Goal: Transaction & Acquisition: Purchase product/service

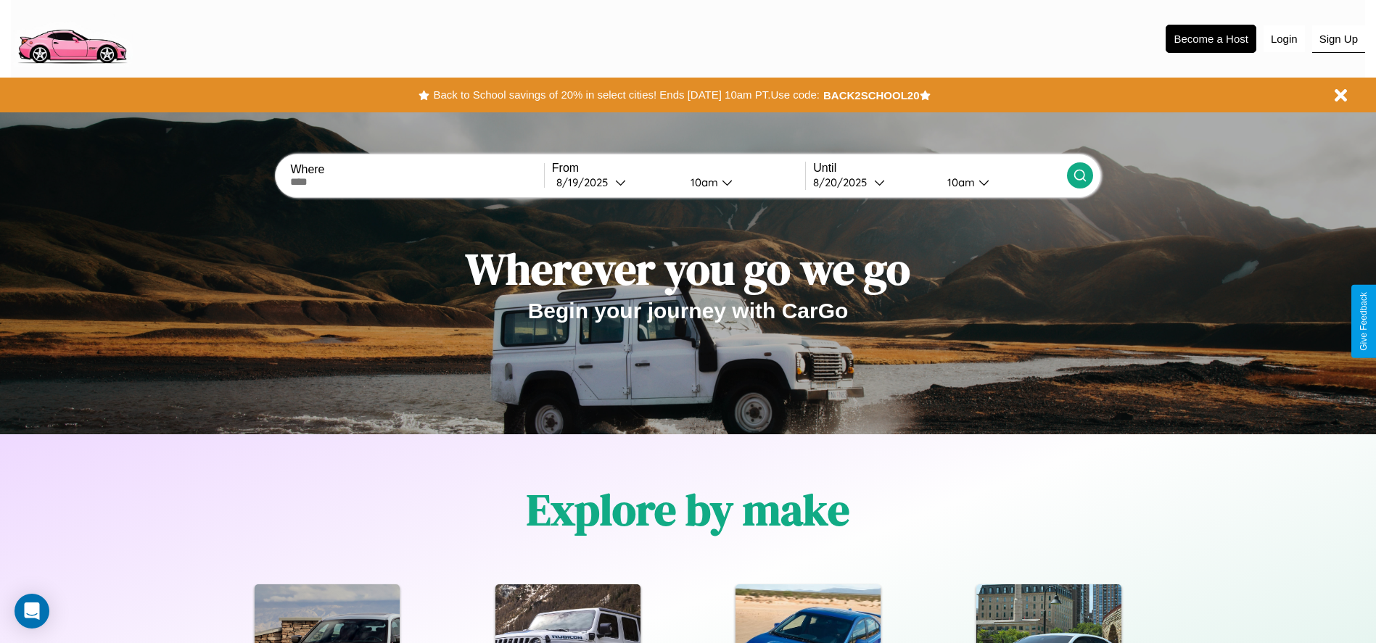
click at [1338, 38] on button "Sign Up" at bounding box center [1338, 39] width 53 height 28
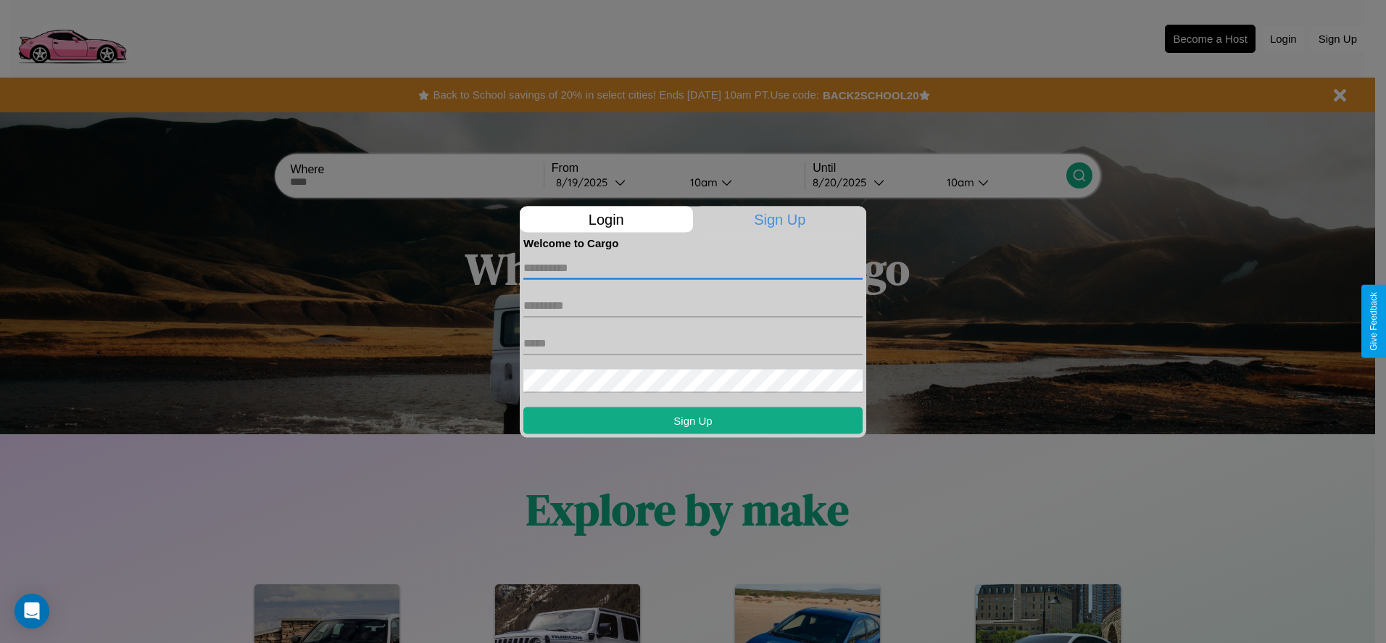
click at [693, 268] on input "text" at bounding box center [693, 267] width 339 height 23
type input "****"
click at [693, 305] on input "text" at bounding box center [693, 305] width 339 height 23
type input "*****"
click at [693, 343] on input "text" at bounding box center [693, 342] width 339 height 23
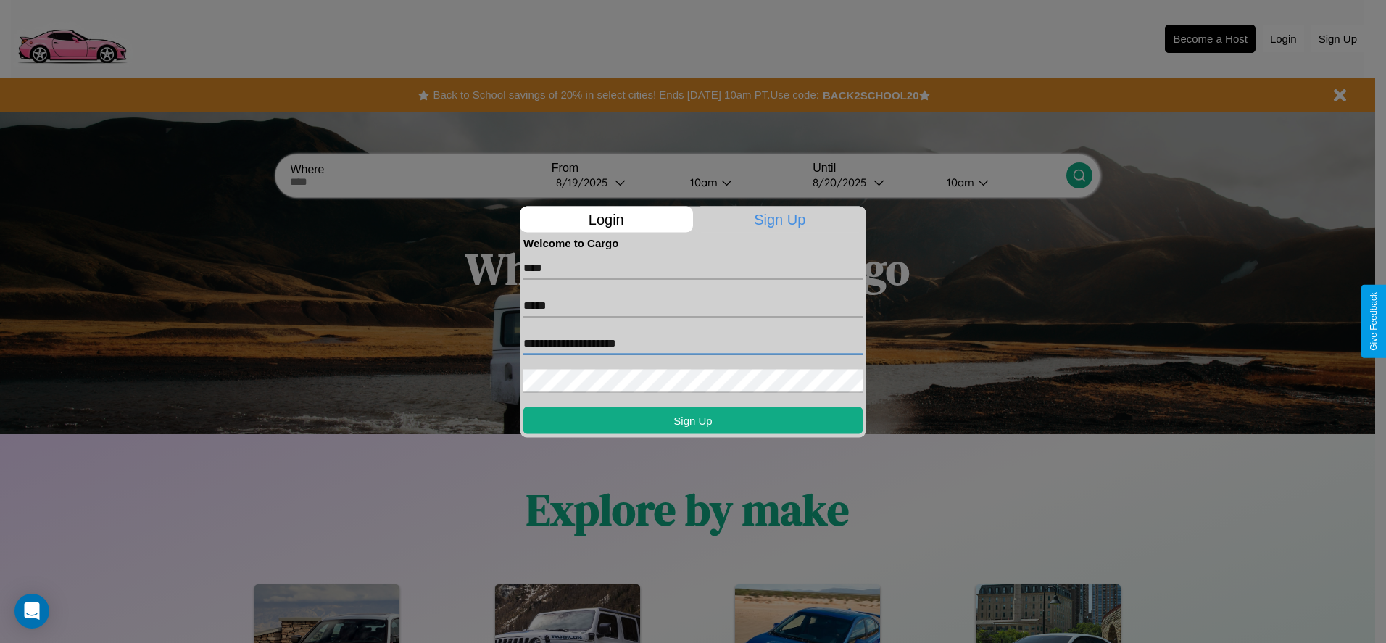
type input "**********"
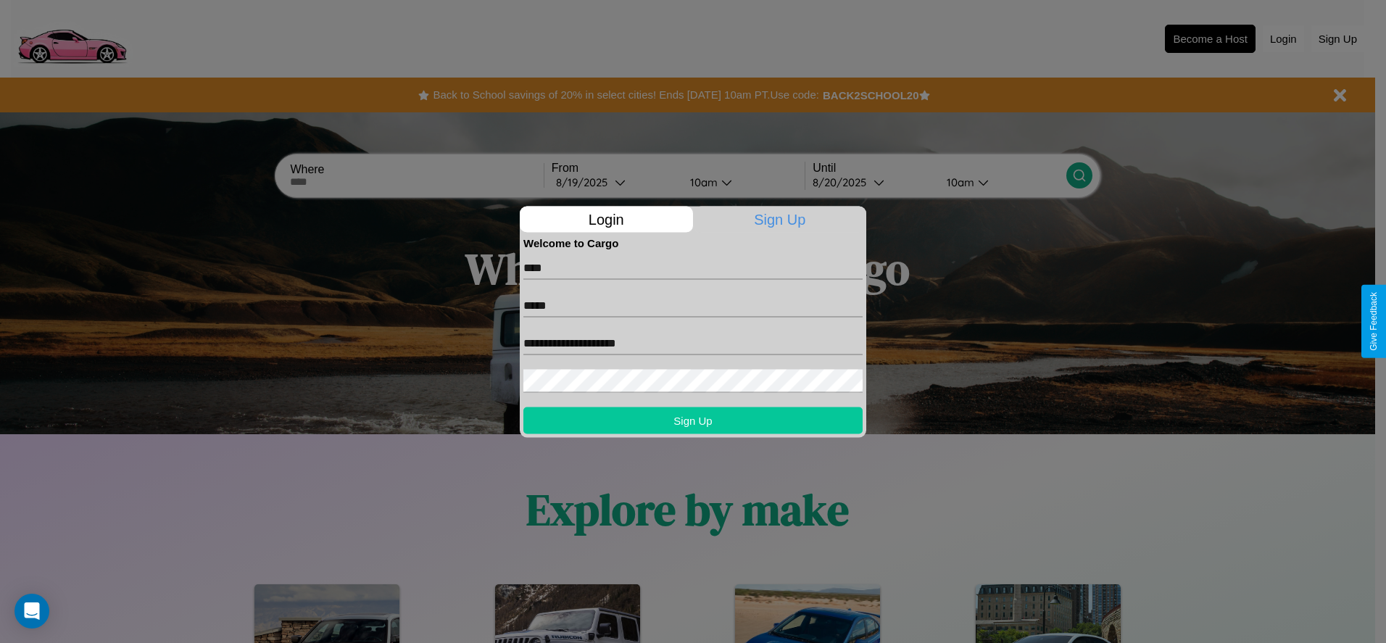
click at [693, 420] on button "Sign Up" at bounding box center [693, 420] width 339 height 27
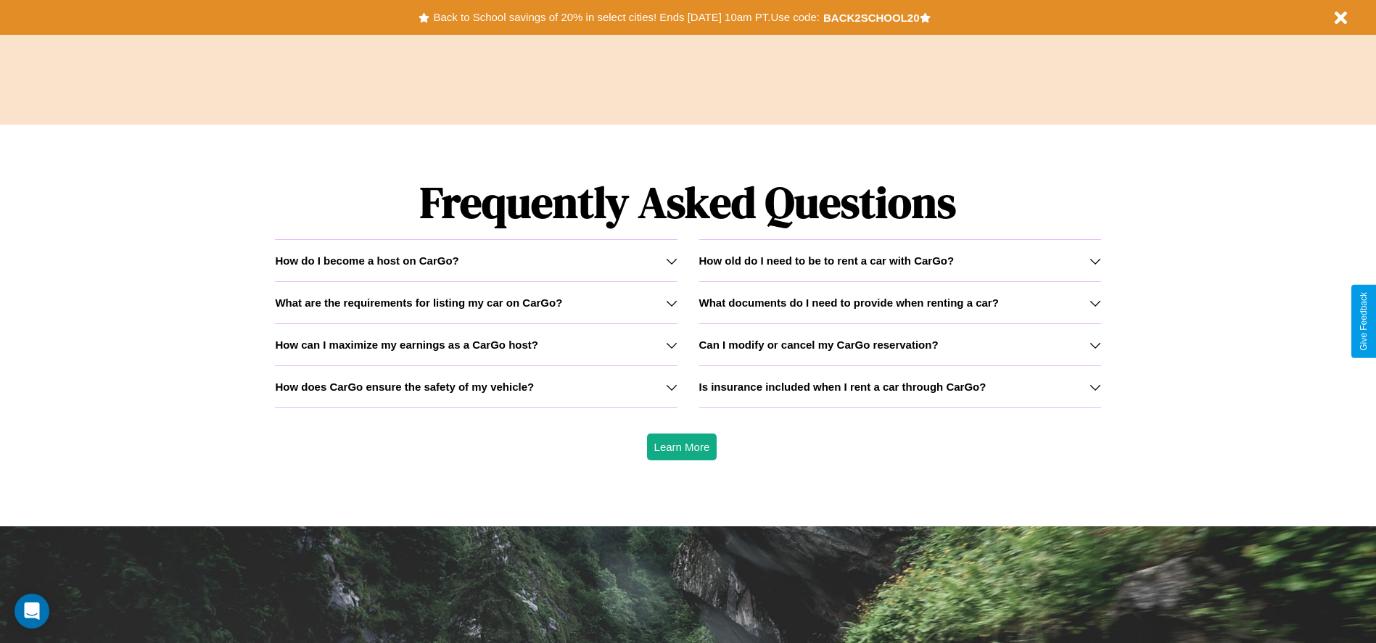
scroll to position [2080, 0]
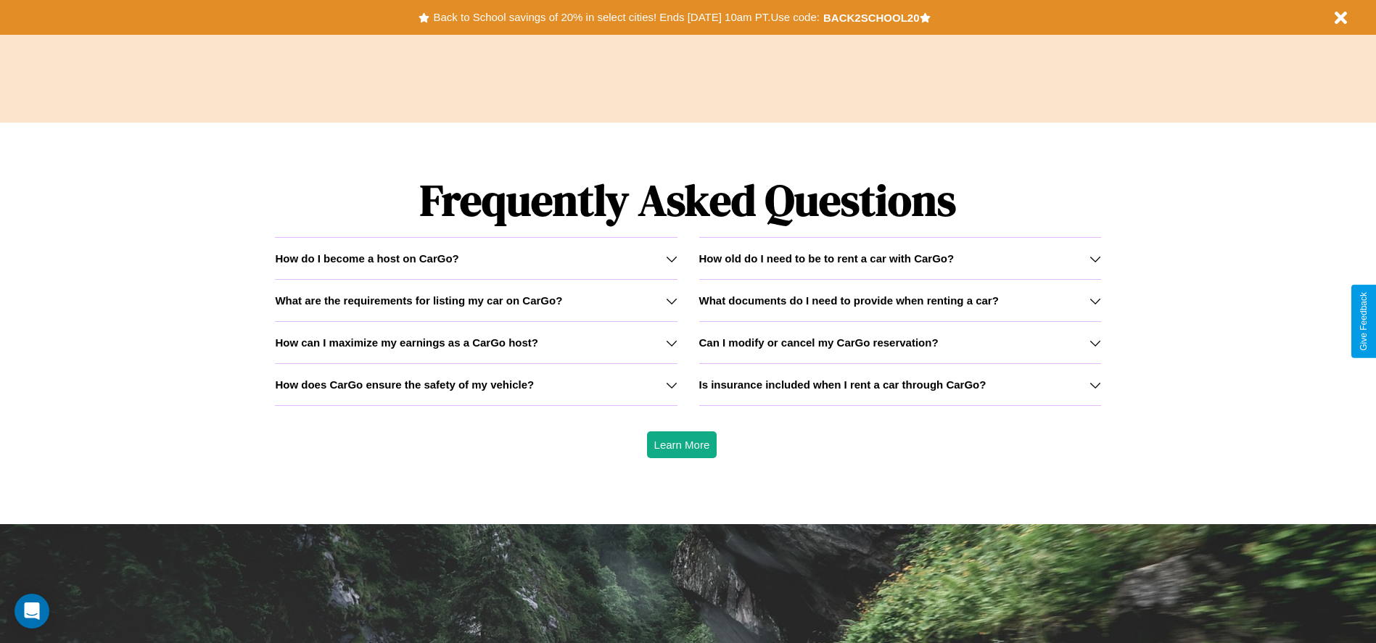
click at [476, 342] on h3 "How can I maximize my earnings as a CarGo host?" at bounding box center [406, 342] width 263 height 12
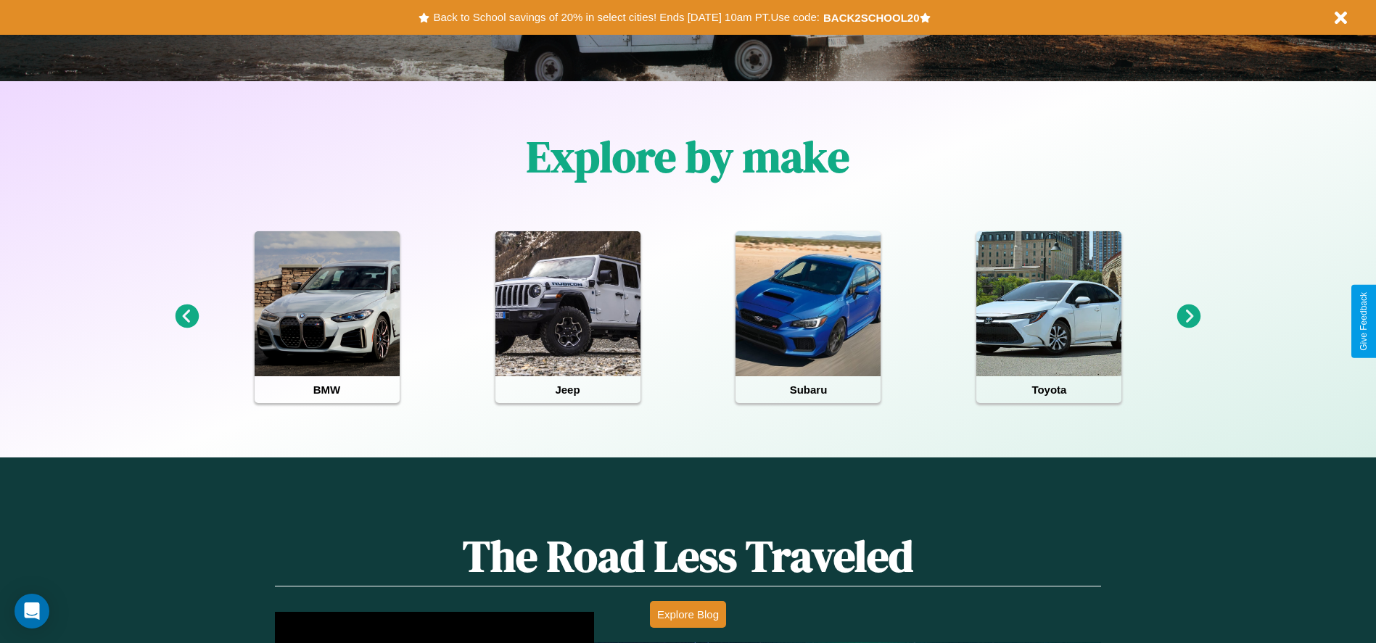
scroll to position [0, 0]
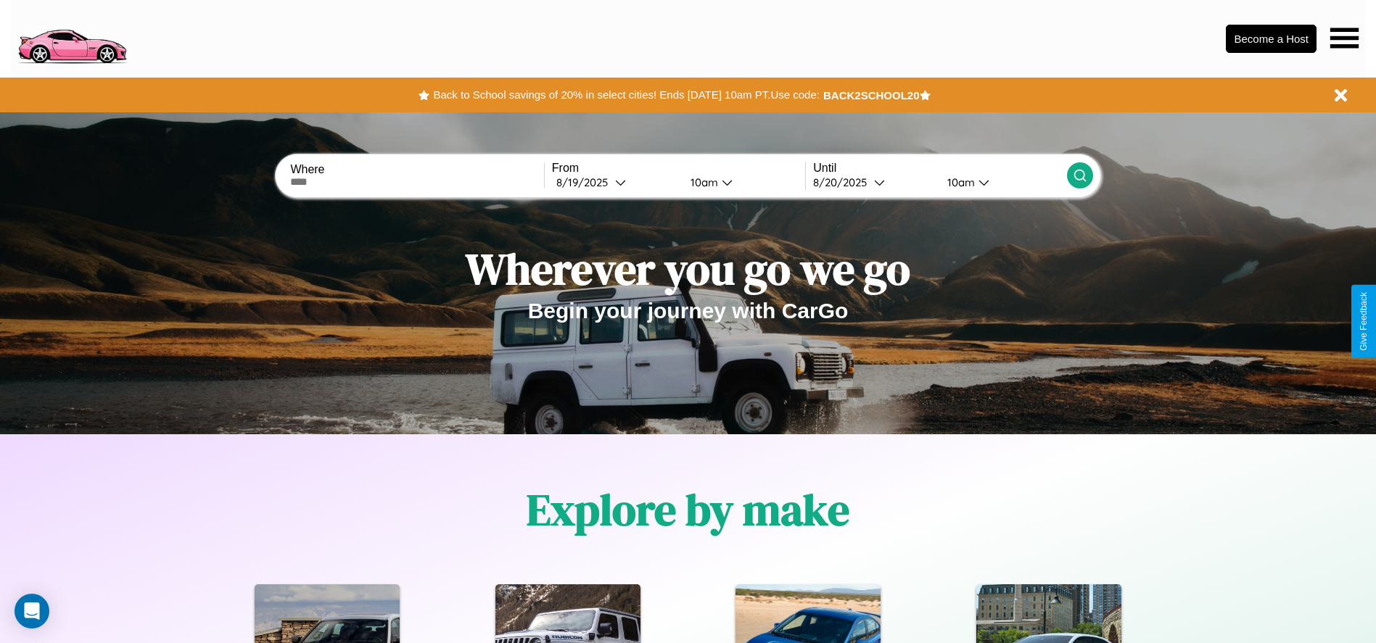
click at [417, 182] on input "text" at bounding box center [416, 182] width 253 height 12
type input "******"
click at [615, 182] on div "8 / 19 / 2025" at bounding box center [585, 182] width 59 height 14
select select "*"
select select "****"
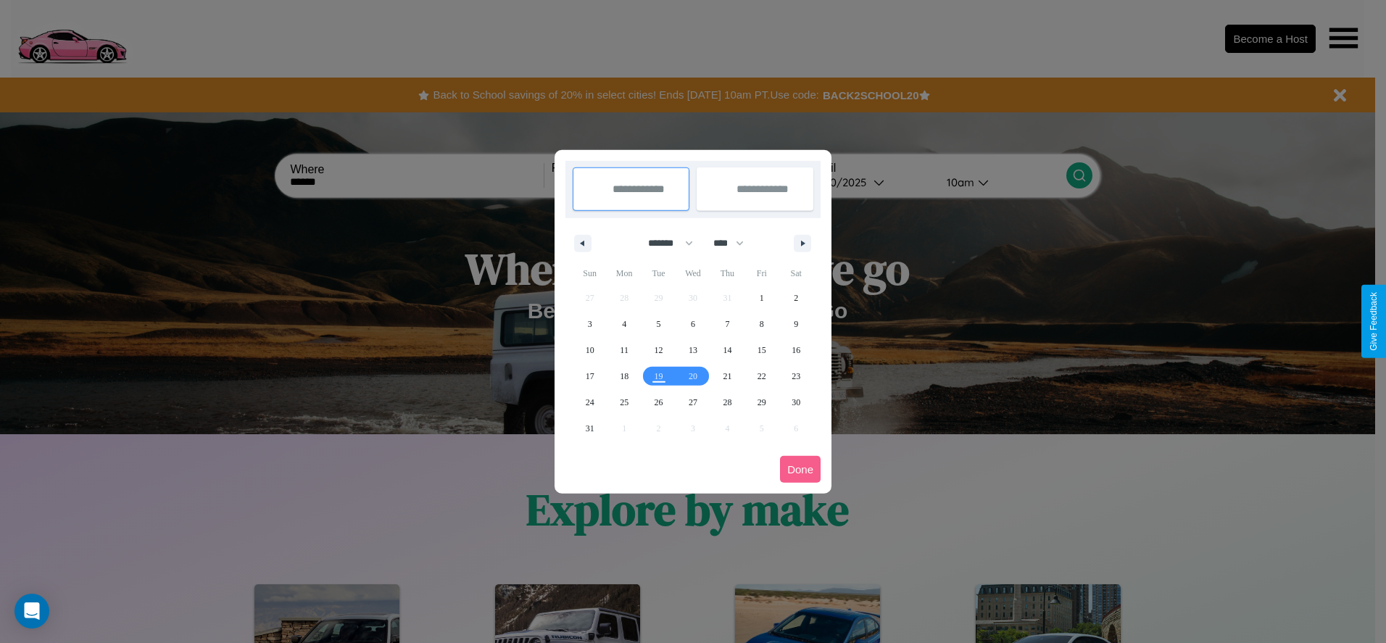
drag, startPoint x: 664, startPoint y: 243, endPoint x: 693, endPoint y: 291, distance: 56.0
click at [664, 243] on select "******* ******** ***** ***** *** **** **** ****** ********* ******* ******** **…" at bounding box center [668, 243] width 62 height 24
select select "*"
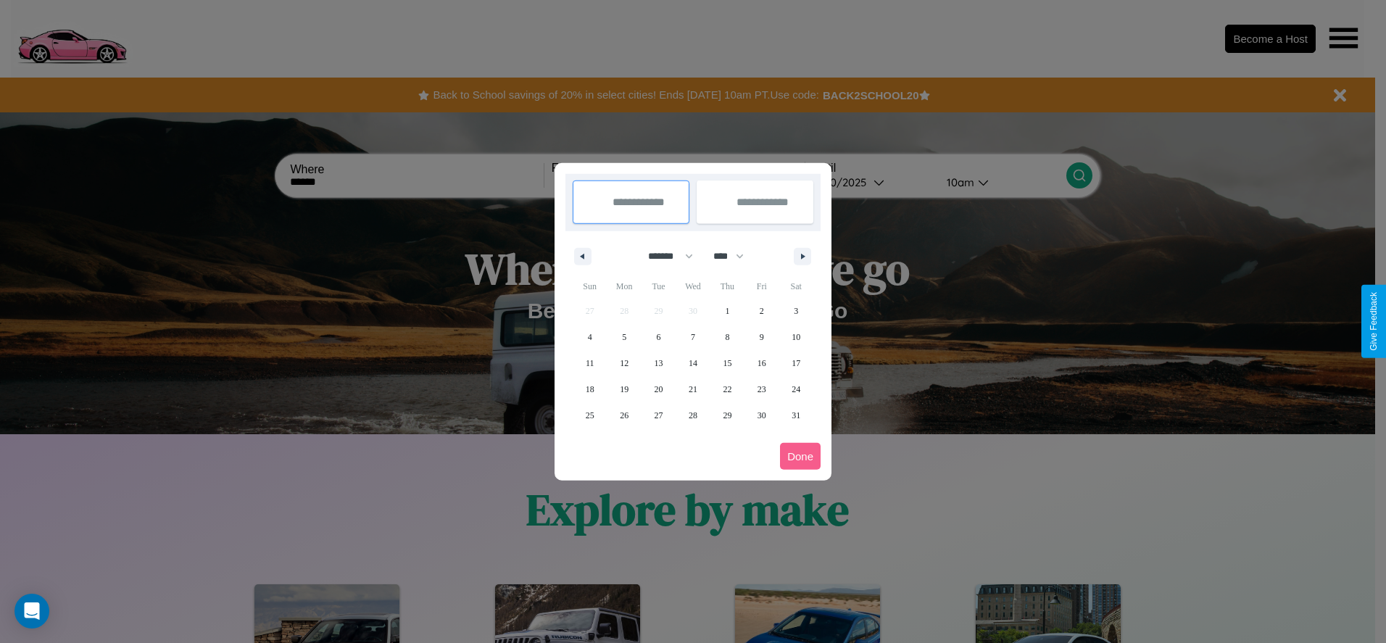
drag, startPoint x: 735, startPoint y: 256, endPoint x: 693, endPoint y: 291, distance: 54.6
click at [735, 256] on select "**** **** **** **** **** **** **** **** **** **** **** **** **** **** **** ****…" at bounding box center [728, 256] width 44 height 24
select select "****"
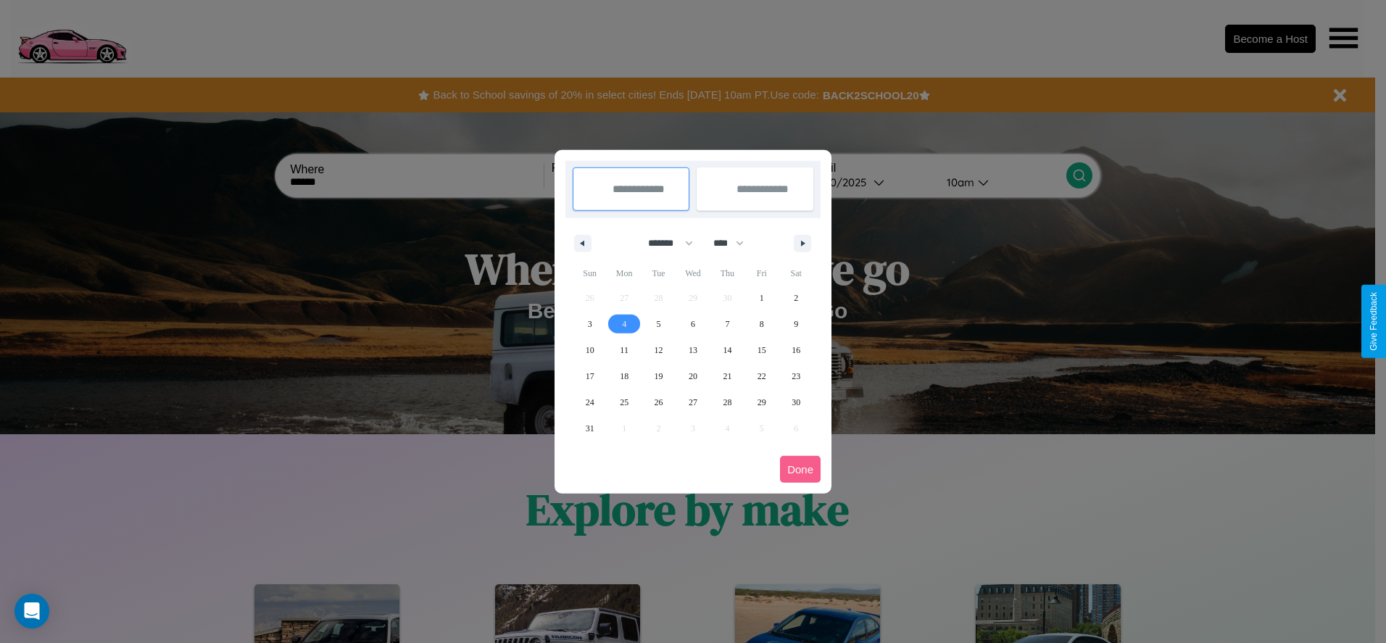
click at [624, 323] on span "4" at bounding box center [624, 324] width 4 height 26
type input "**********"
click at [624, 349] on span "11" at bounding box center [624, 350] width 9 height 26
type input "**********"
click at [801, 469] on button "Done" at bounding box center [800, 469] width 41 height 27
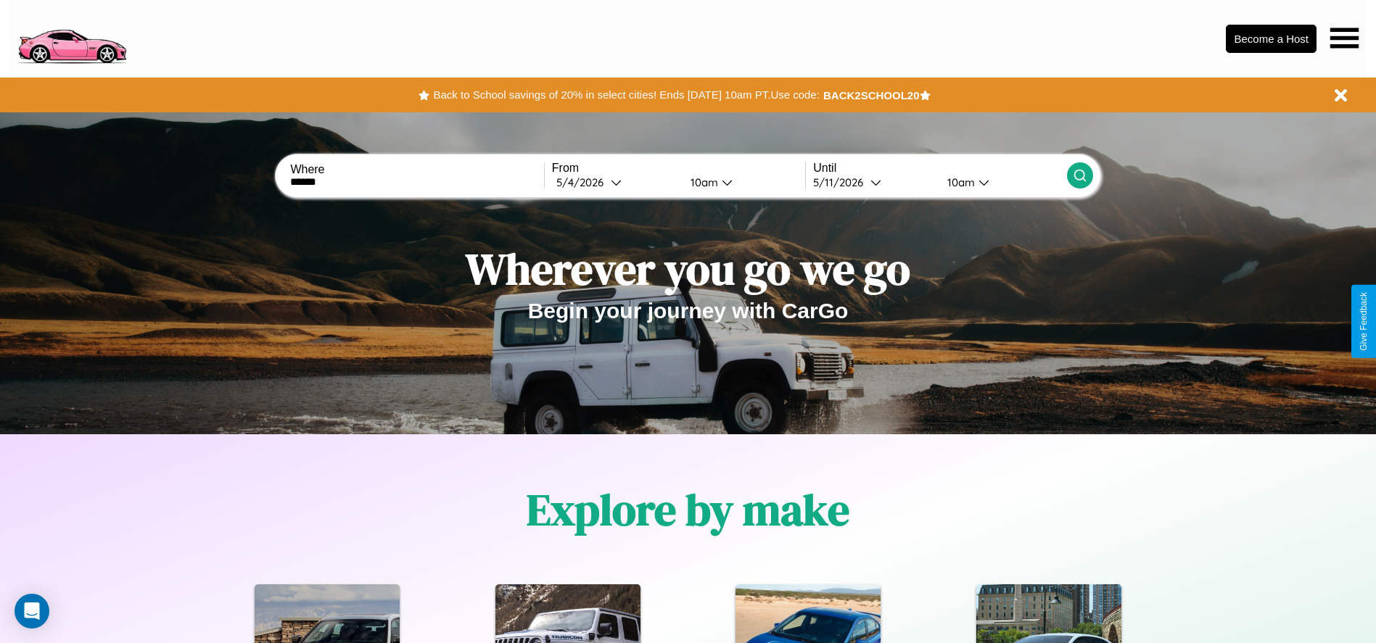
click at [701, 182] on div "10am" at bounding box center [702, 182] width 38 height 14
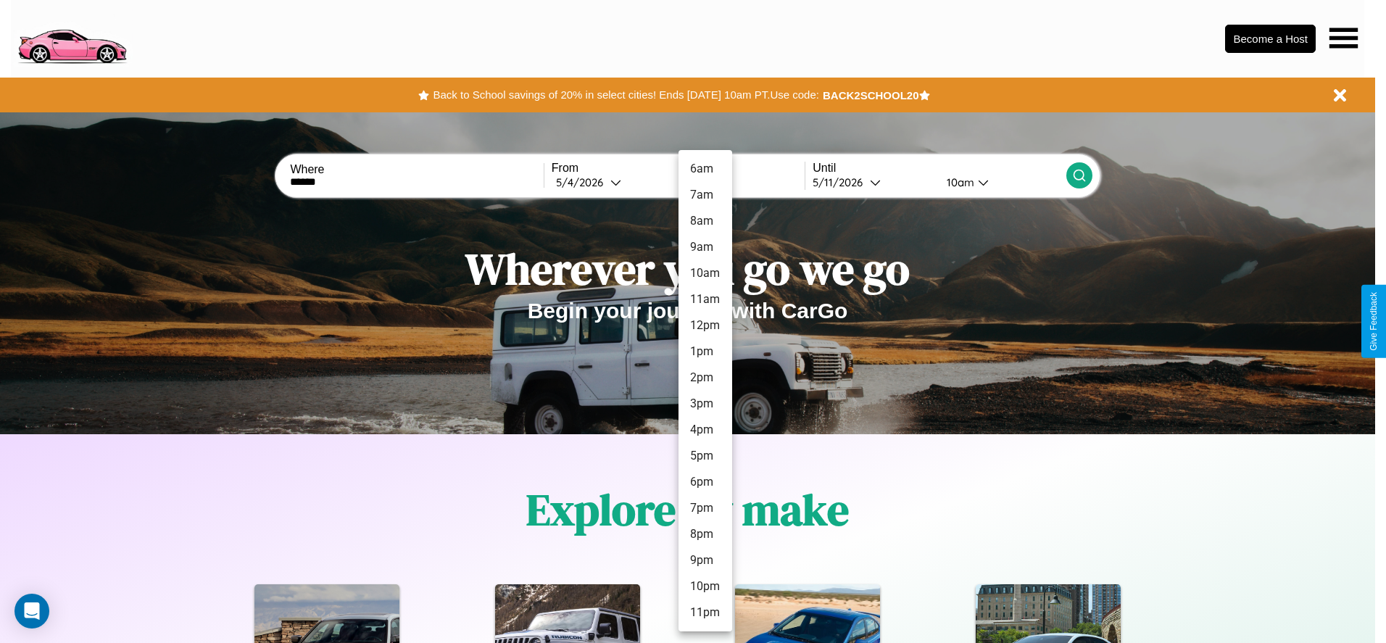
click at [705, 534] on li "8pm" at bounding box center [706, 534] width 54 height 26
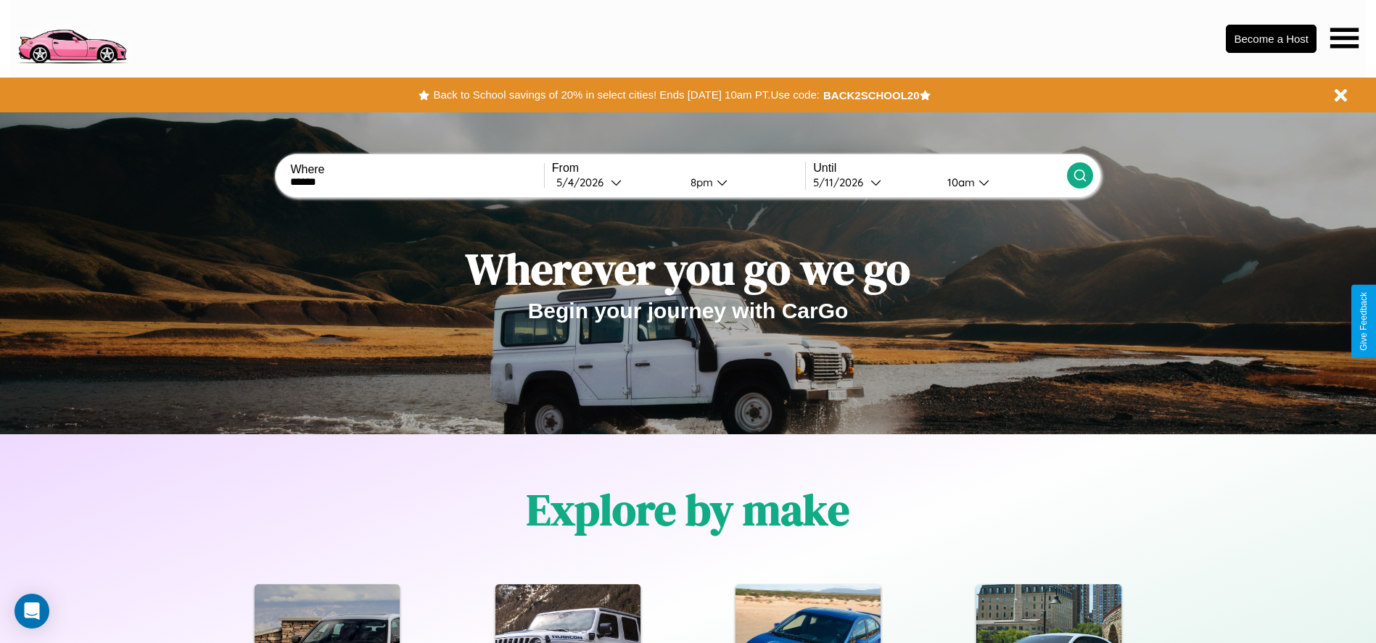
click at [959, 182] on div "10am" at bounding box center [959, 182] width 38 height 14
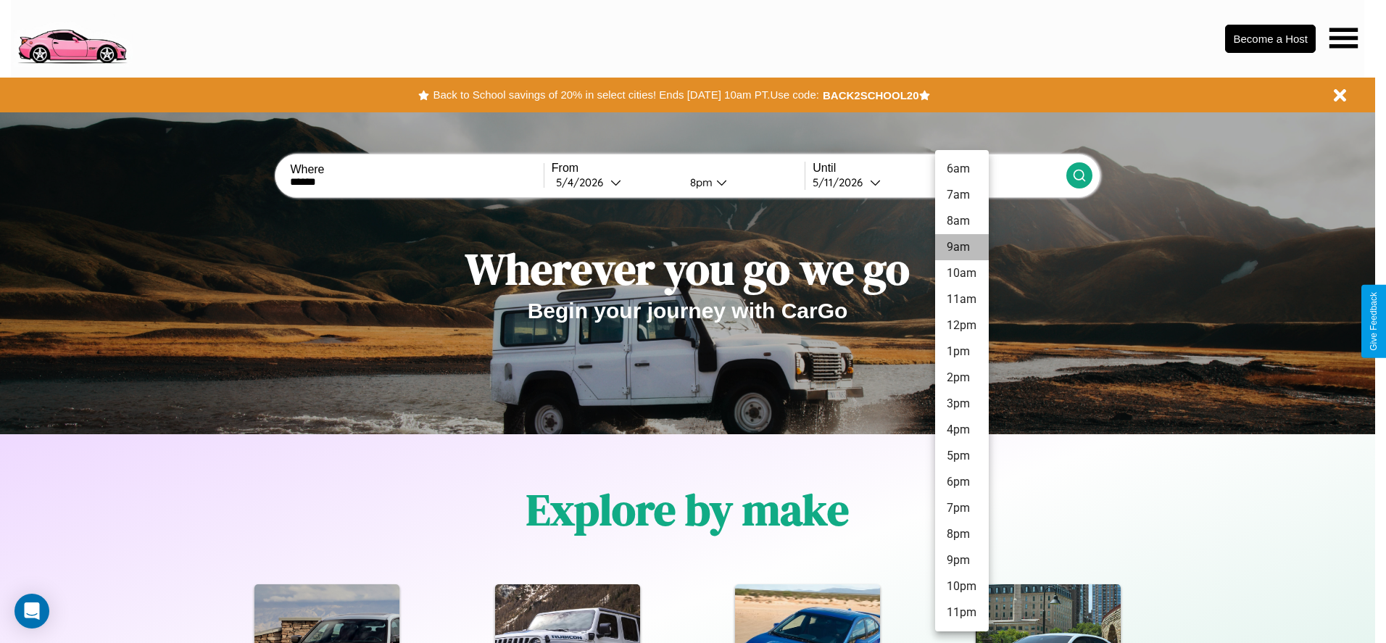
click at [961, 247] on li "9am" at bounding box center [962, 247] width 54 height 26
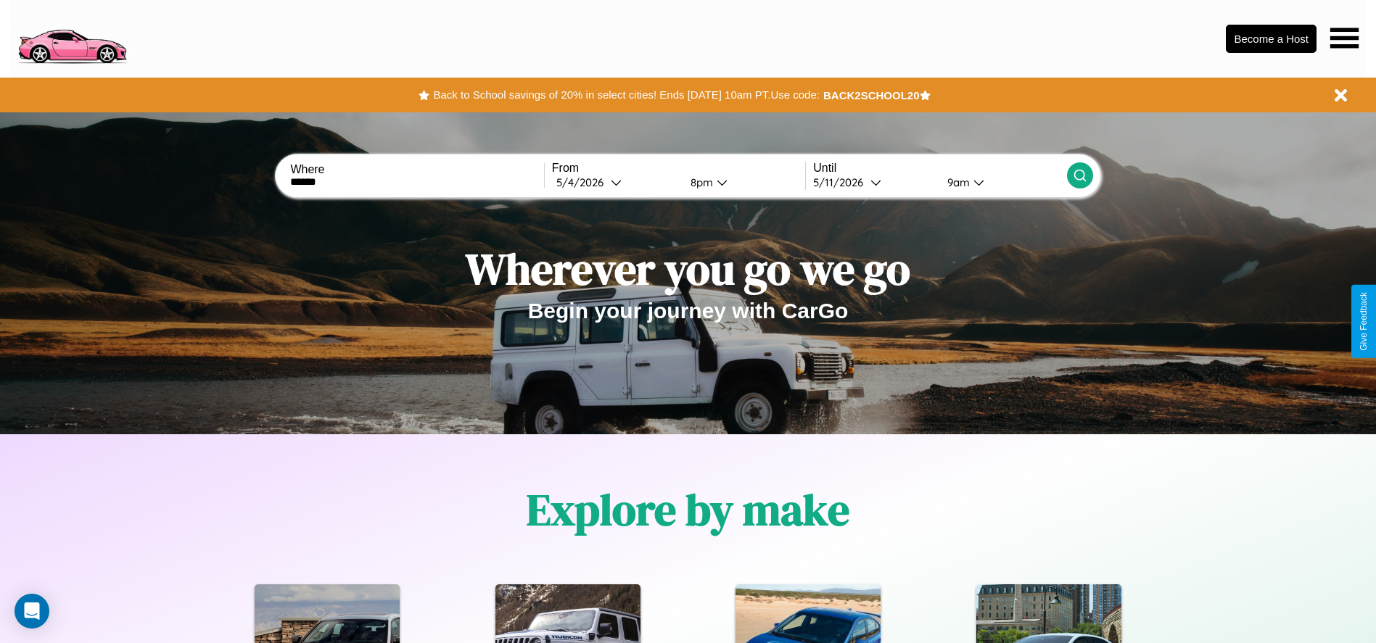
click at [1079, 175] on icon at bounding box center [1079, 175] width 15 height 15
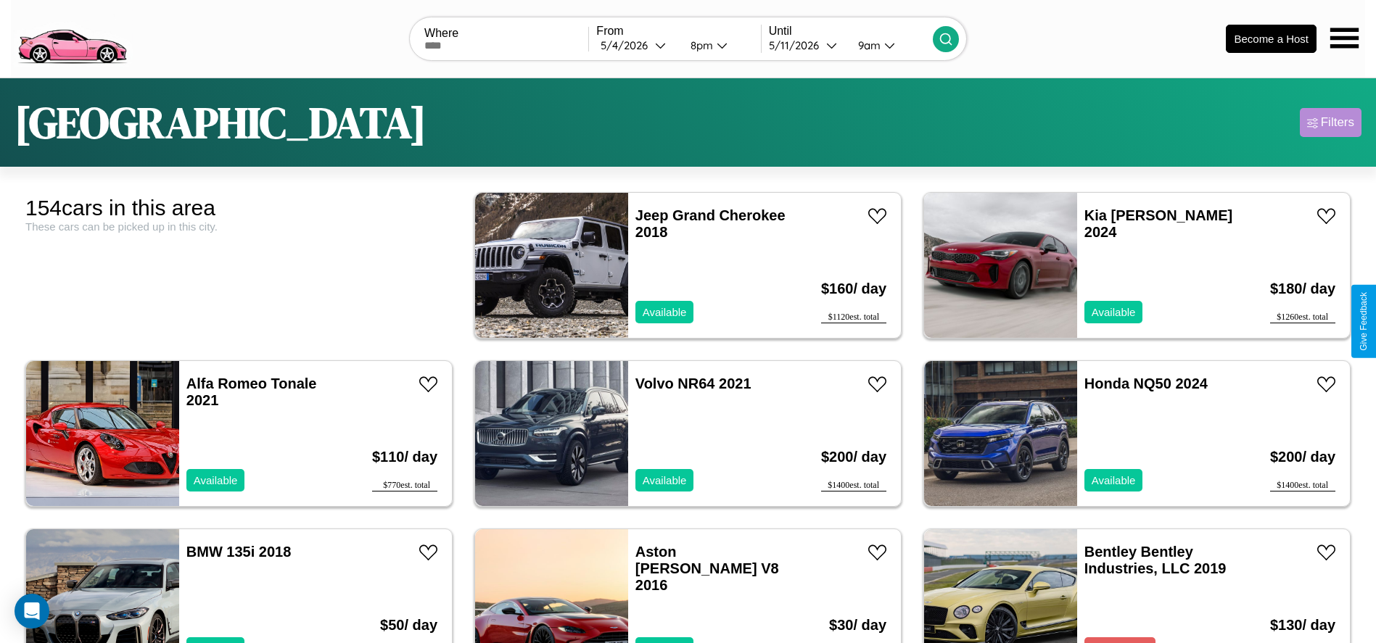
click at [1330, 123] on div "Filters" at bounding box center [1336, 122] width 33 height 15
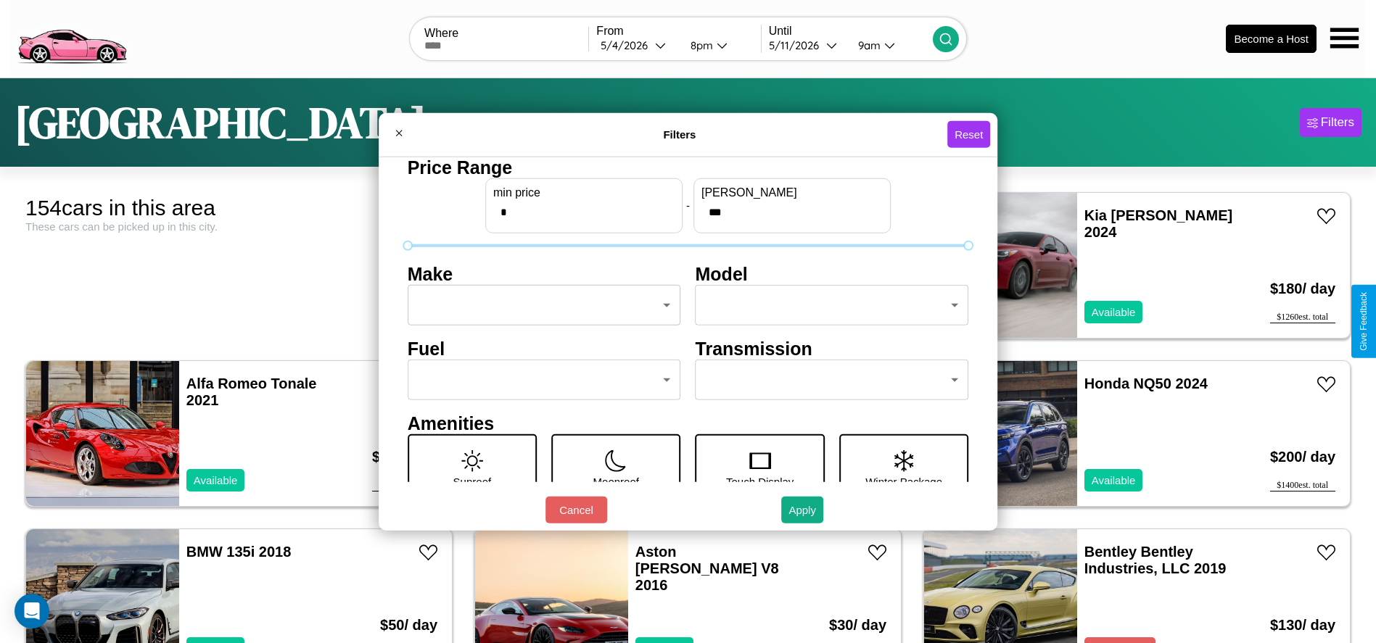
click at [539, 305] on body "CarGo Where From 5 / 4 / 2026 8pm Until 5 / 11 / 2026 9am Become a Host Boston …" at bounding box center [688, 366] width 1376 height 733
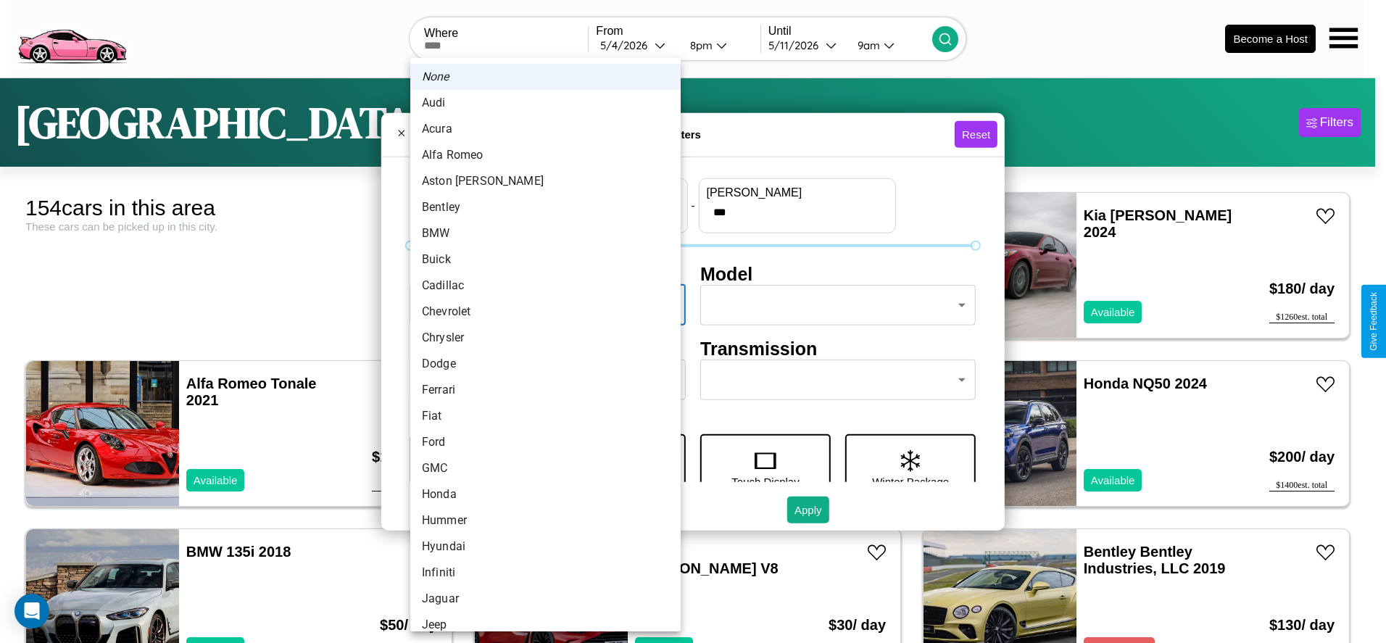
click at [540, 207] on li "Bentley" at bounding box center [545, 207] width 270 height 26
type input "*******"
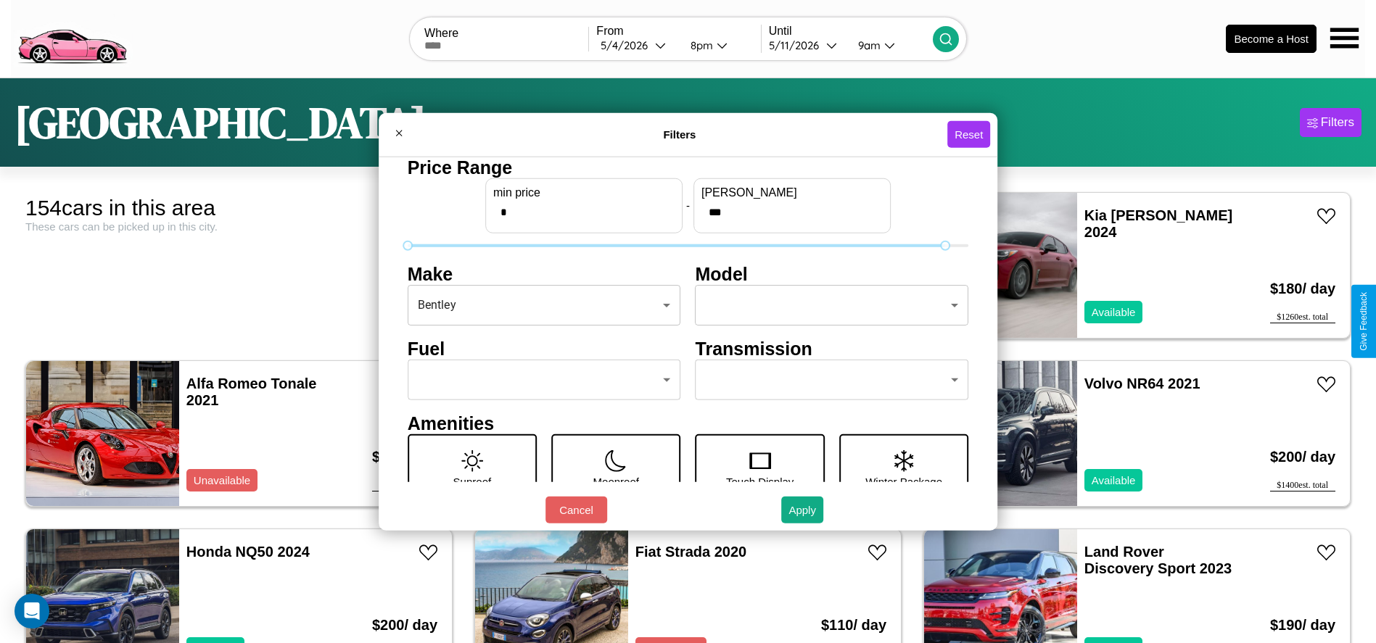
type input "***"
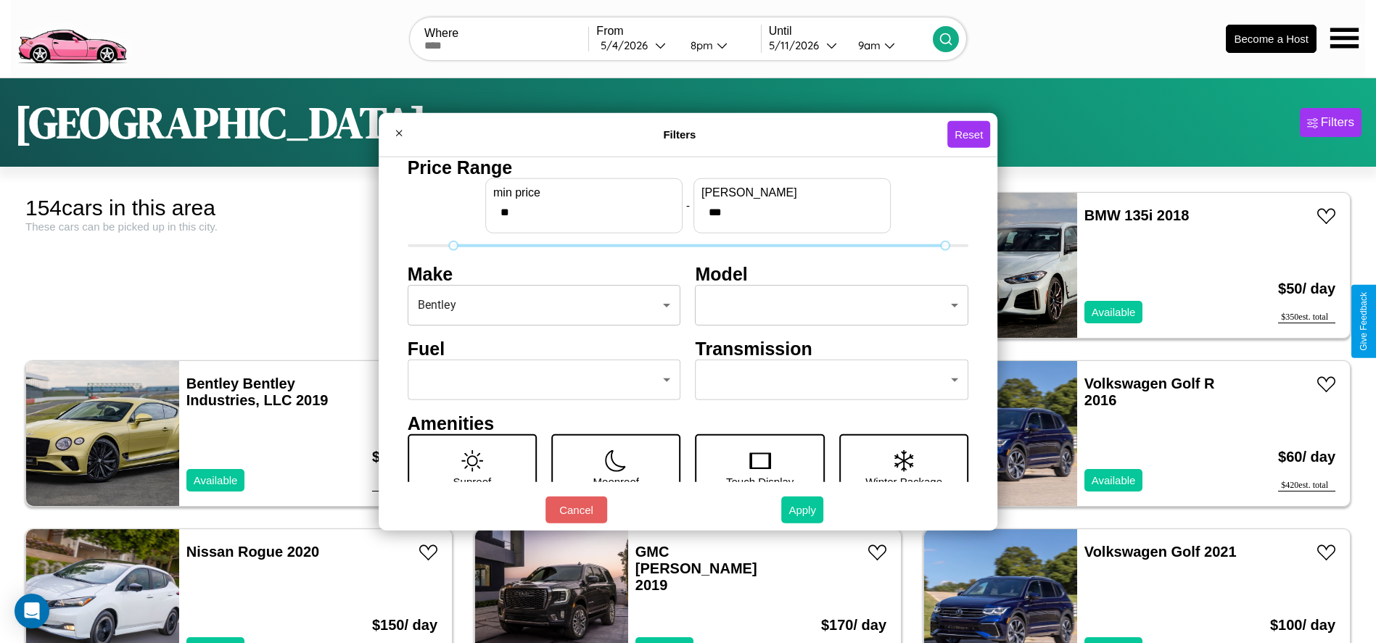
type input "**"
click at [803, 510] on button "Apply" at bounding box center [802, 510] width 42 height 27
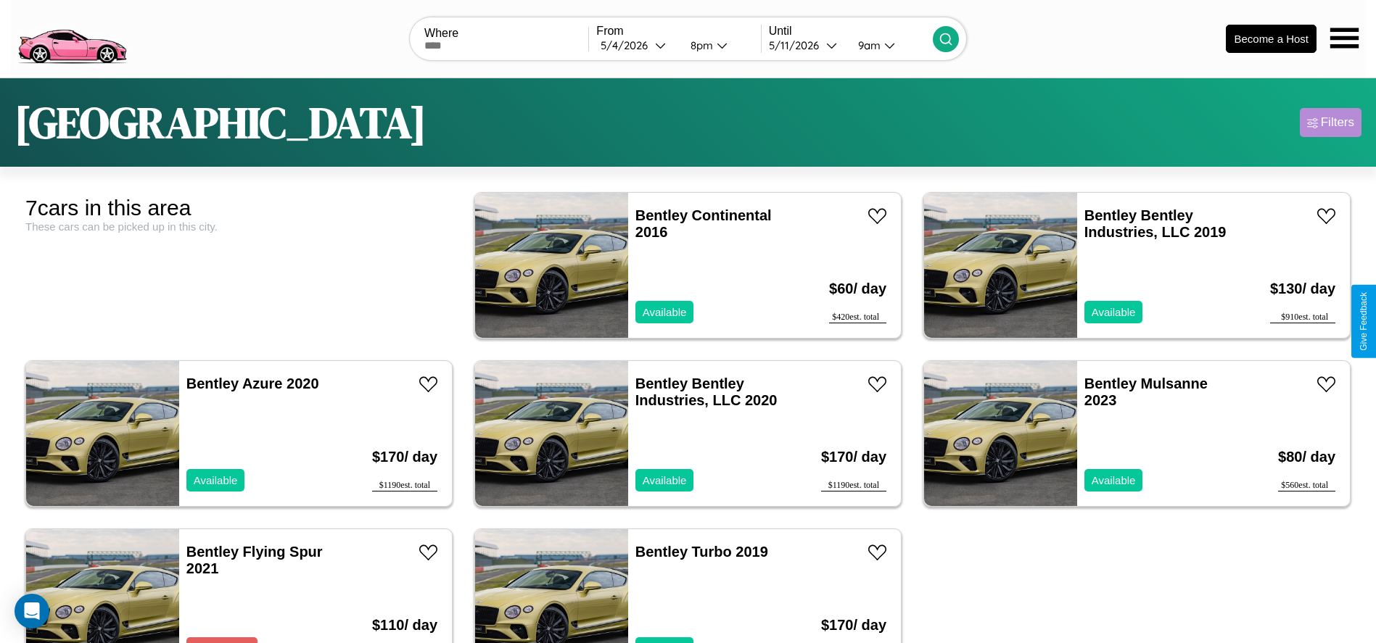
click at [1330, 123] on div "Filters" at bounding box center [1336, 122] width 33 height 15
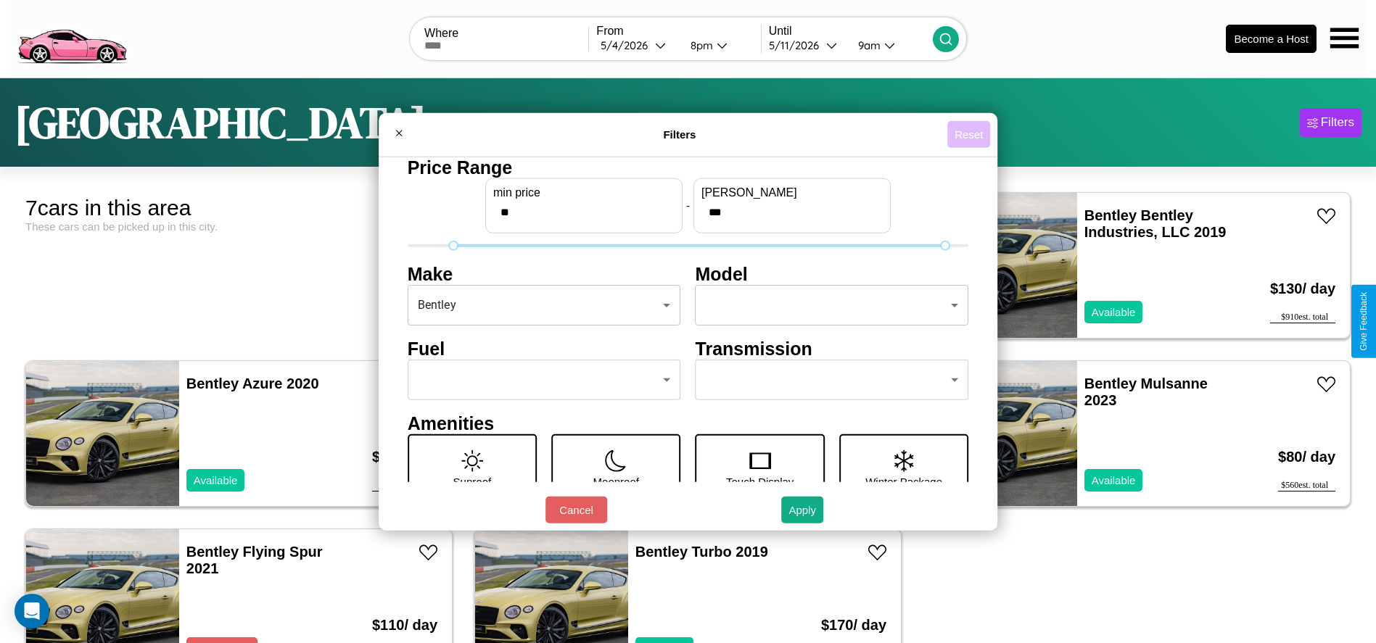
click at [971, 134] on button "Reset" at bounding box center [968, 134] width 43 height 27
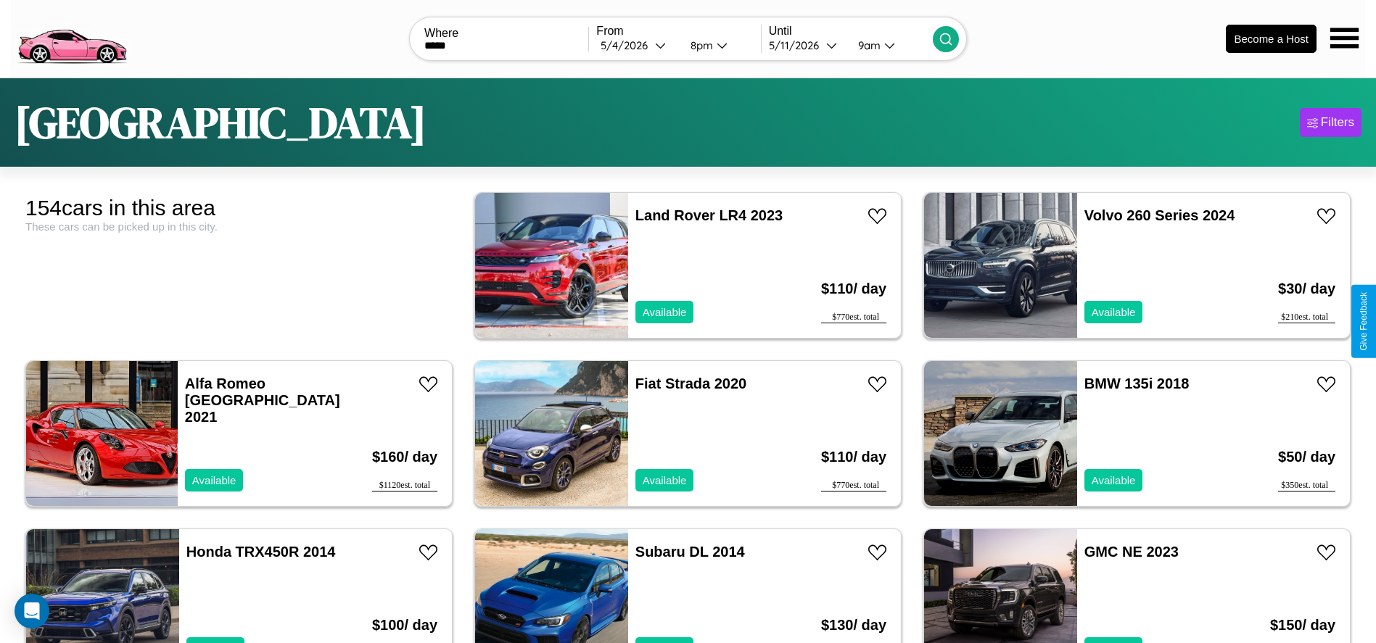
type input "*****"
click at [945, 38] on icon at bounding box center [945, 39] width 15 height 15
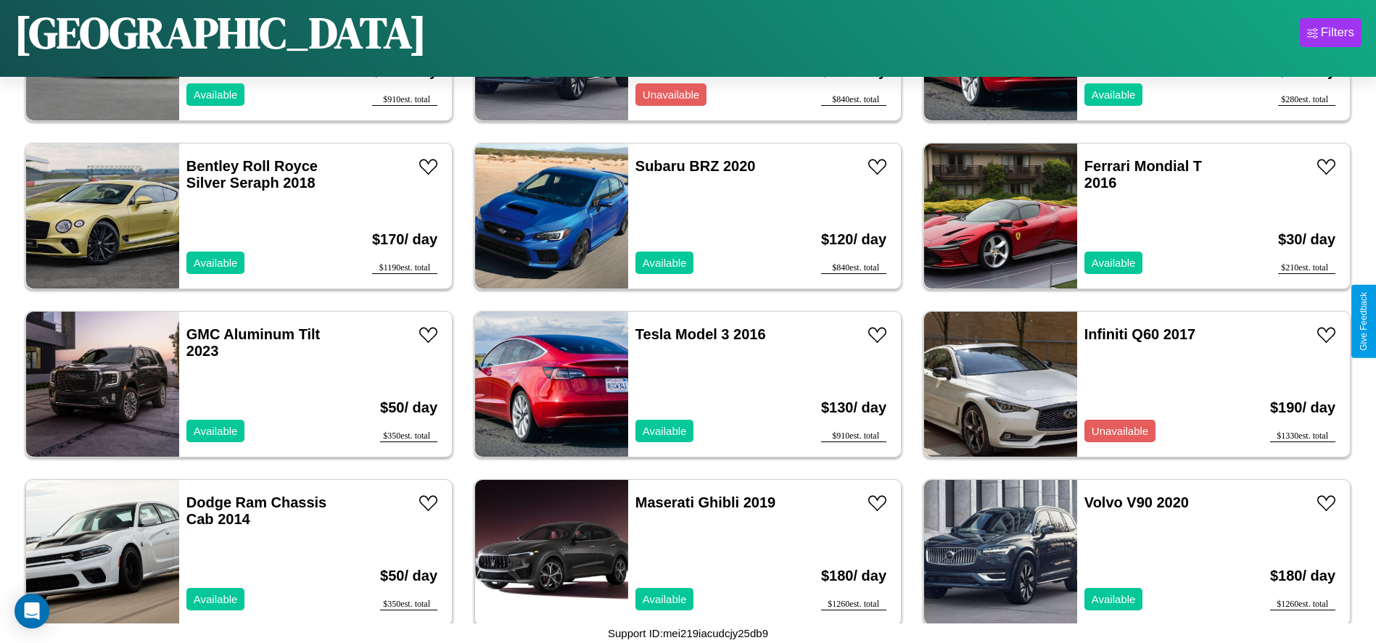
scroll to position [6050, 0]
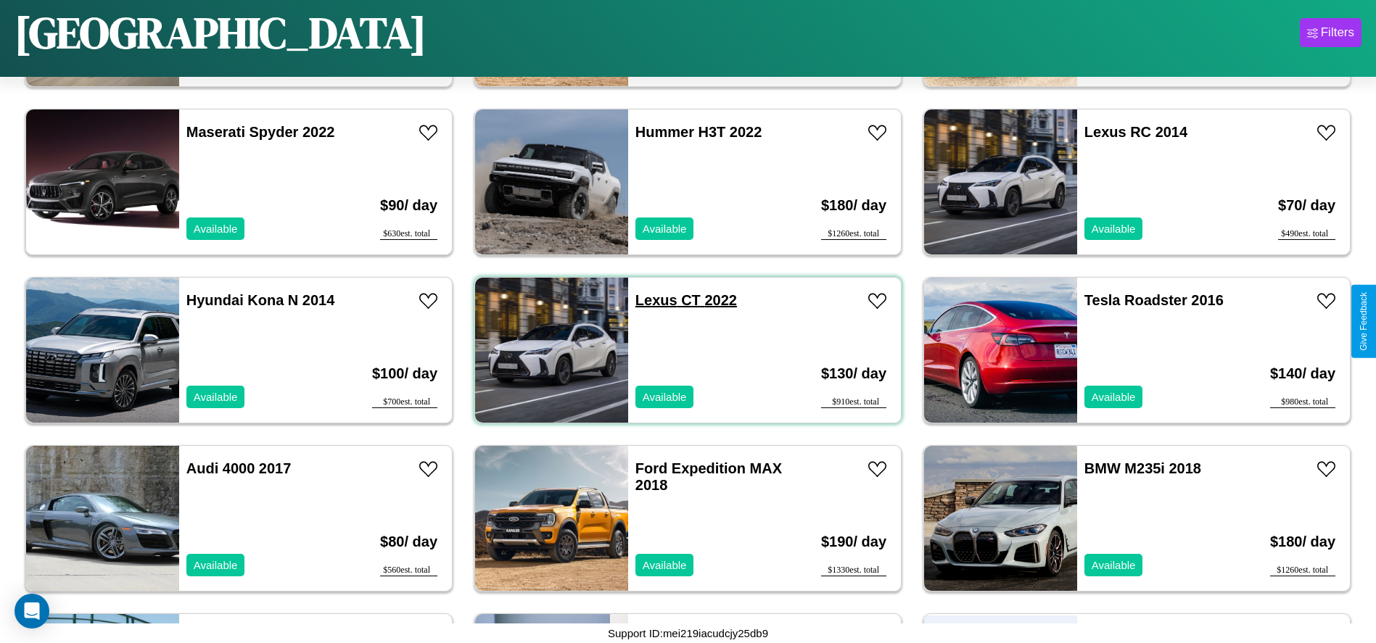
click at [650, 300] on link "Lexus CT 2022" at bounding box center [686, 300] width 102 height 16
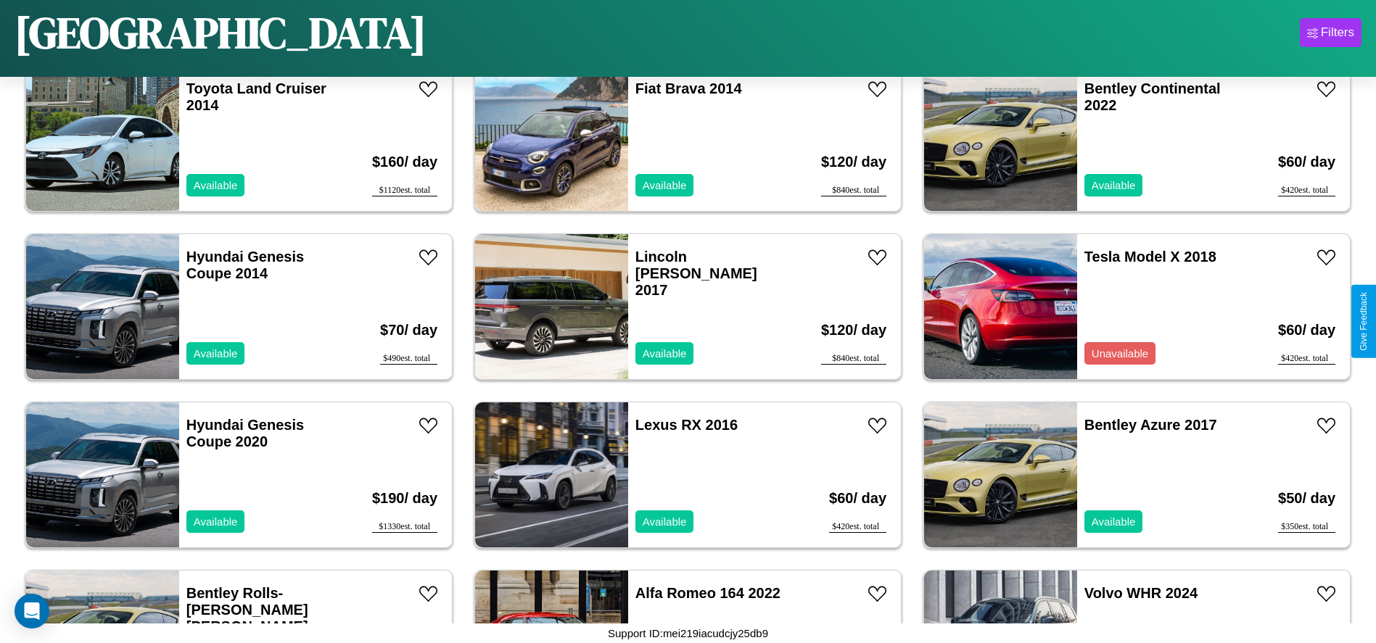
scroll to position [2012, 0]
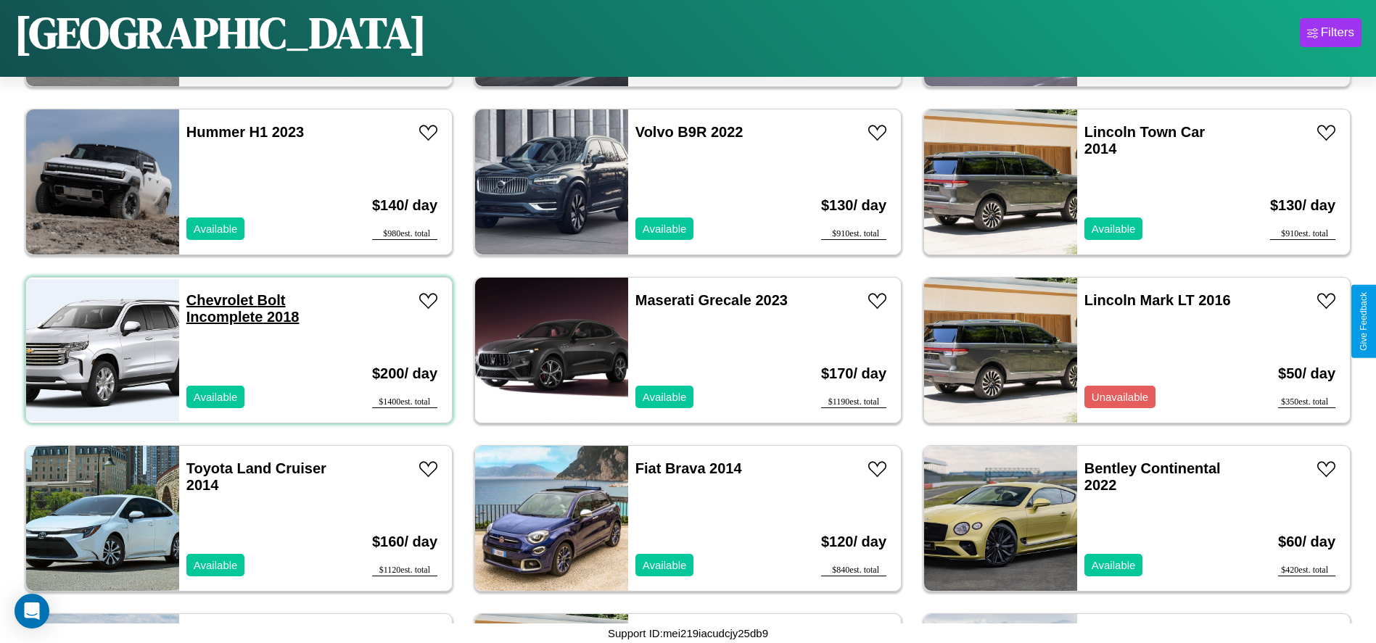
click at [218, 300] on link "Chevrolet Bolt Incomplete 2018" at bounding box center [242, 308] width 113 height 33
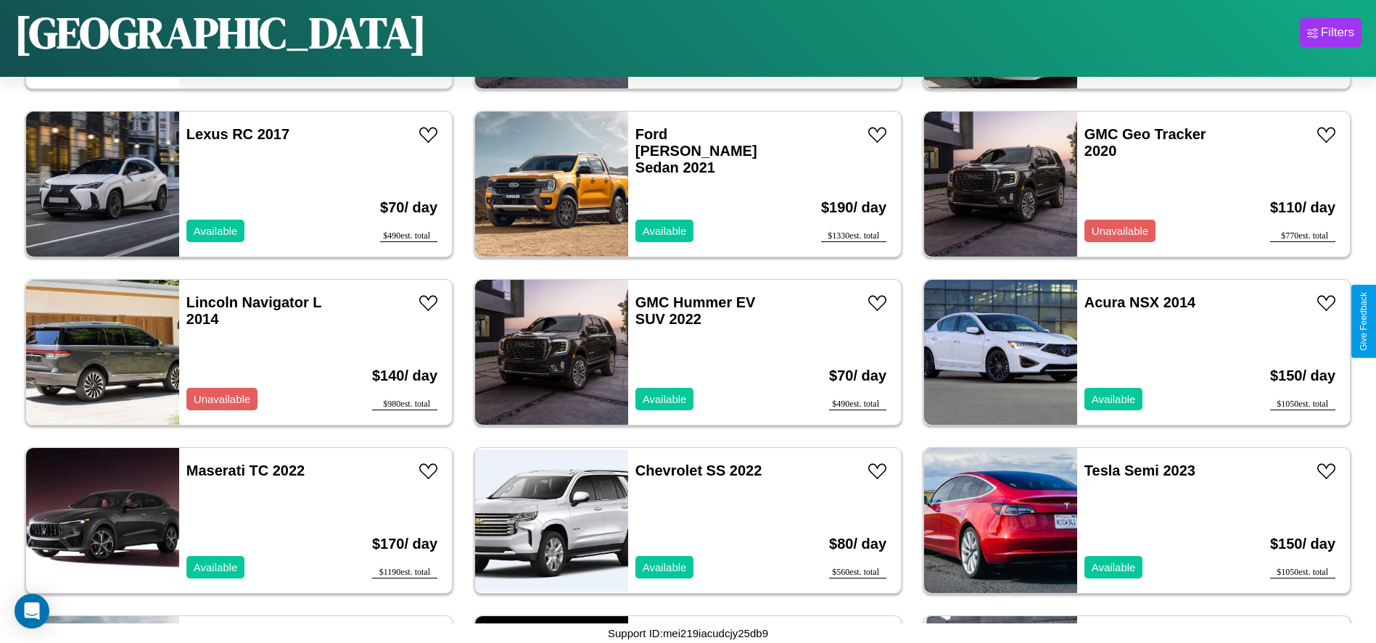
scroll to position [3694, 0]
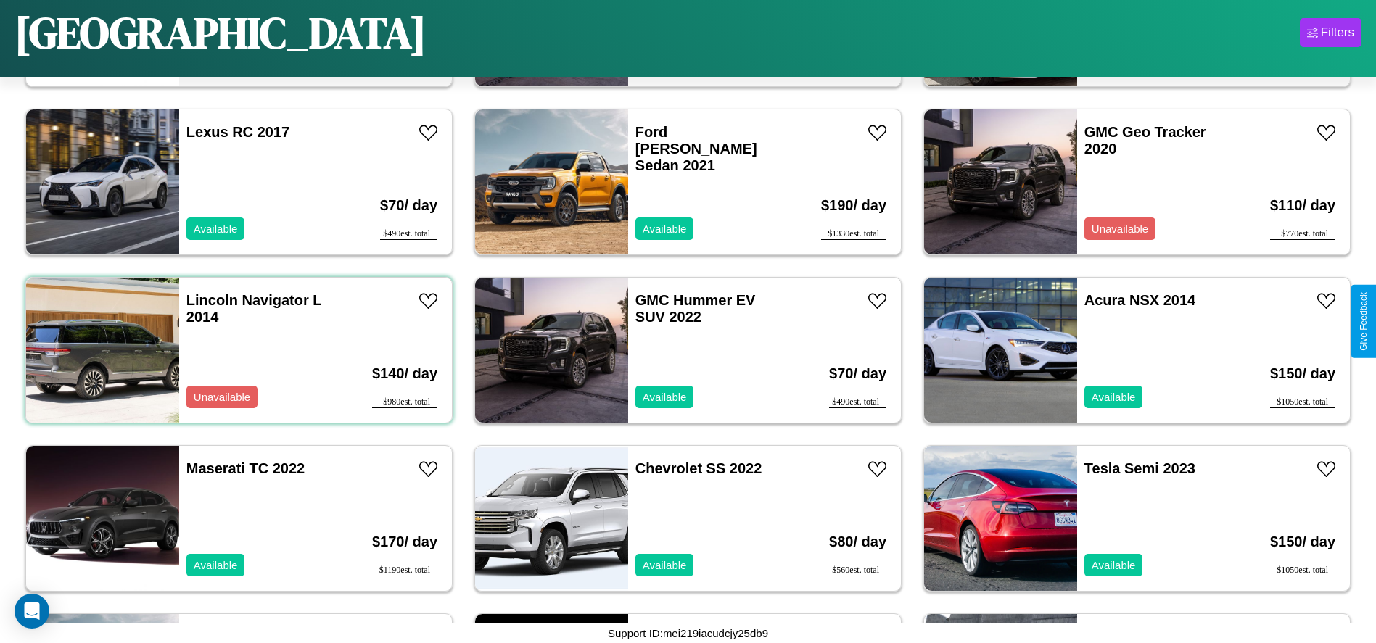
click at [237, 350] on div "Lincoln Navigator L 2014 Unavailable" at bounding box center [262, 350] width 167 height 145
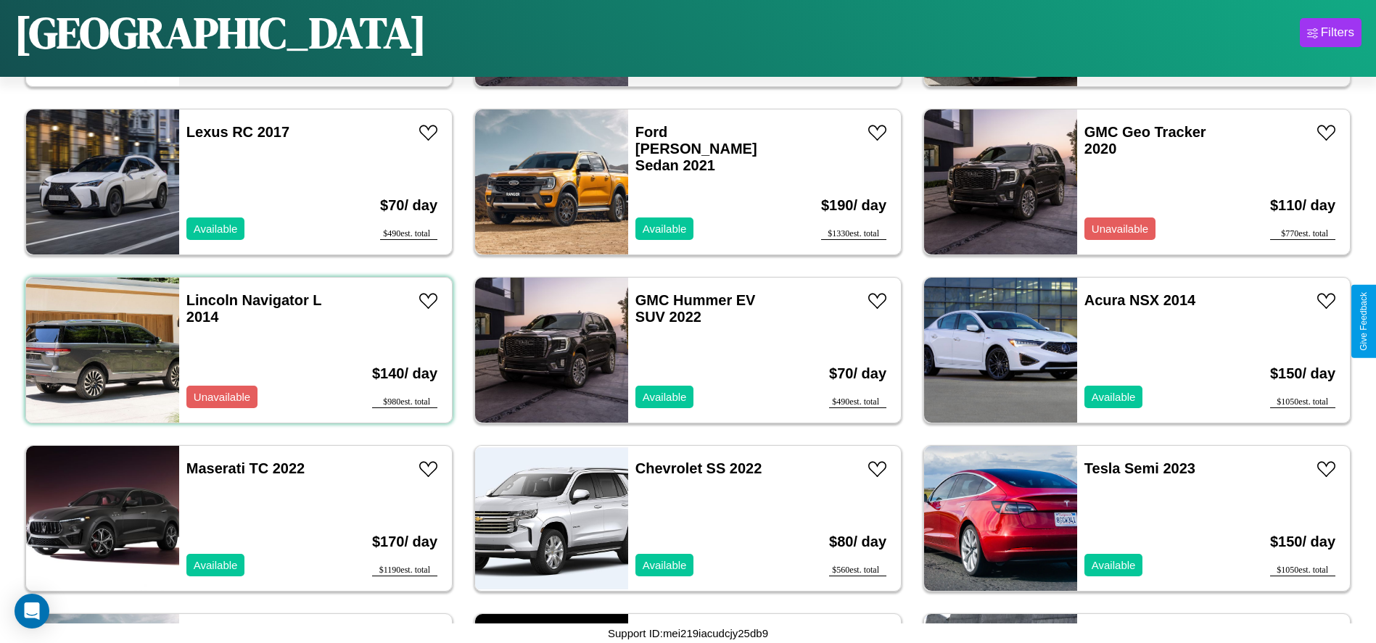
click at [237, 350] on div "Lincoln Navigator L 2014 Unavailable" at bounding box center [262, 350] width 167 height 145
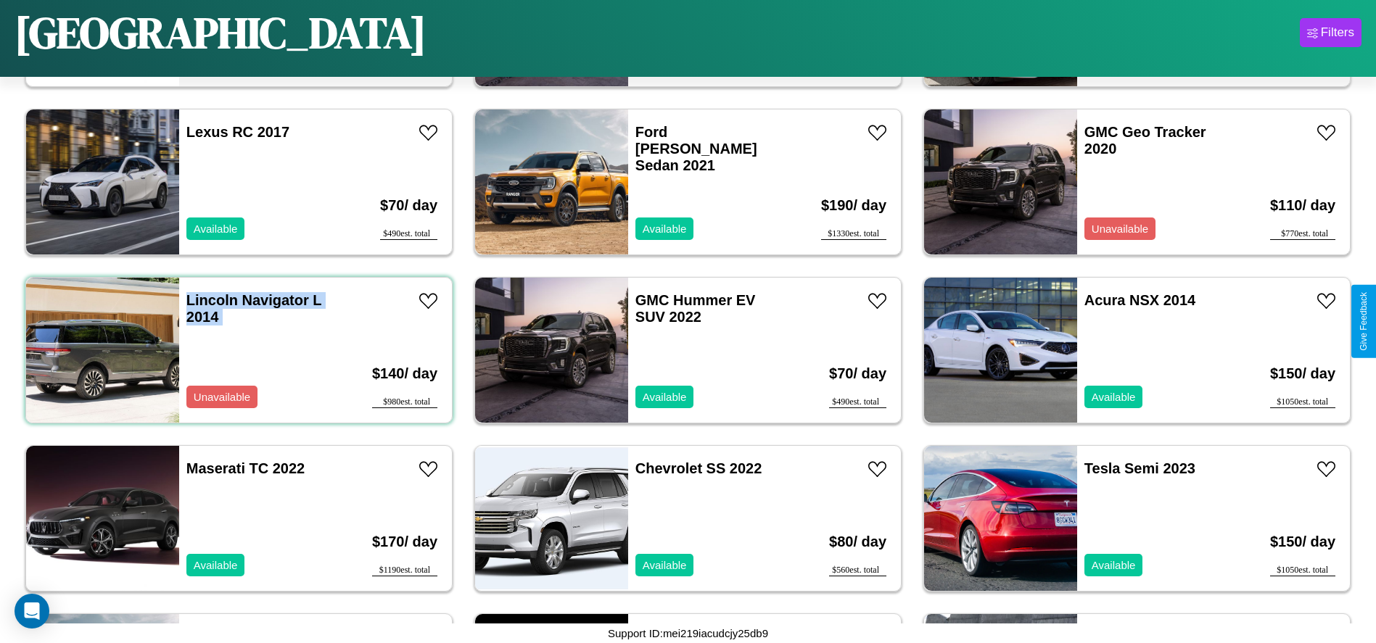
click at [237, 350] on div "Lincoln Navigator L 2014 Unavailable" at bounding box center [262, 350] width 167 height 145
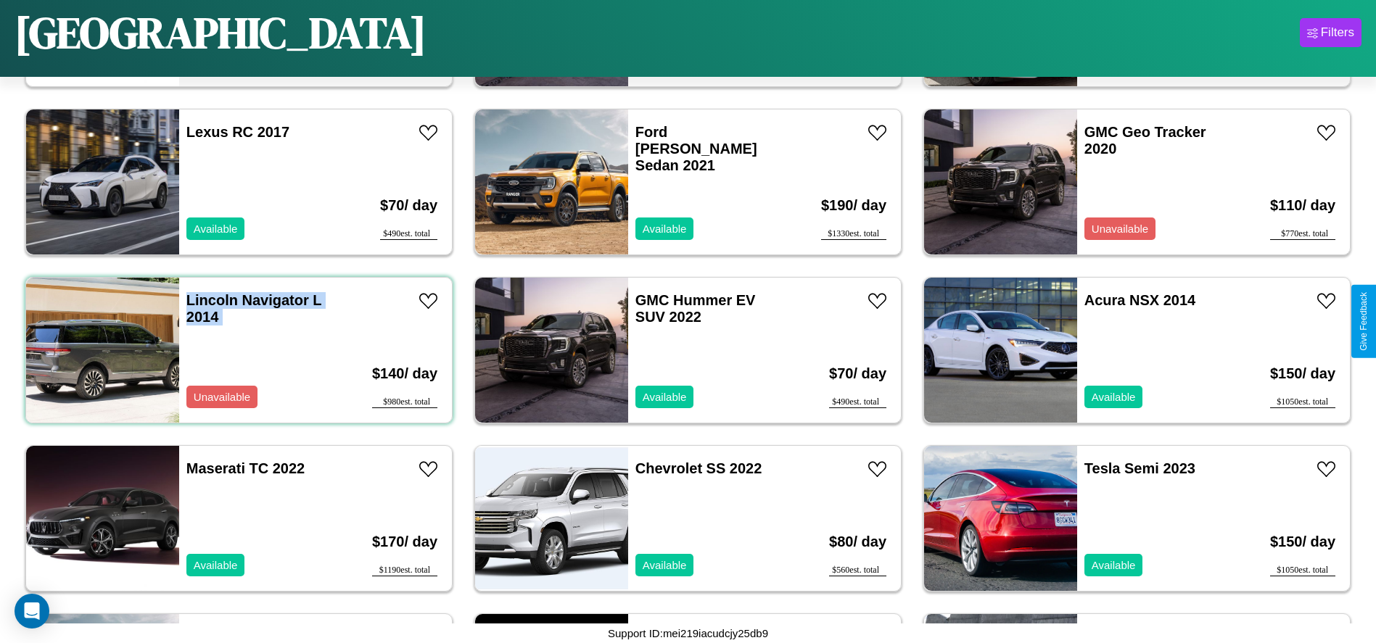
click at [237, 350] on div "Lincoln Navigator L 2014 Unavailable" at bounding box center [262, 350] width 167 height 145
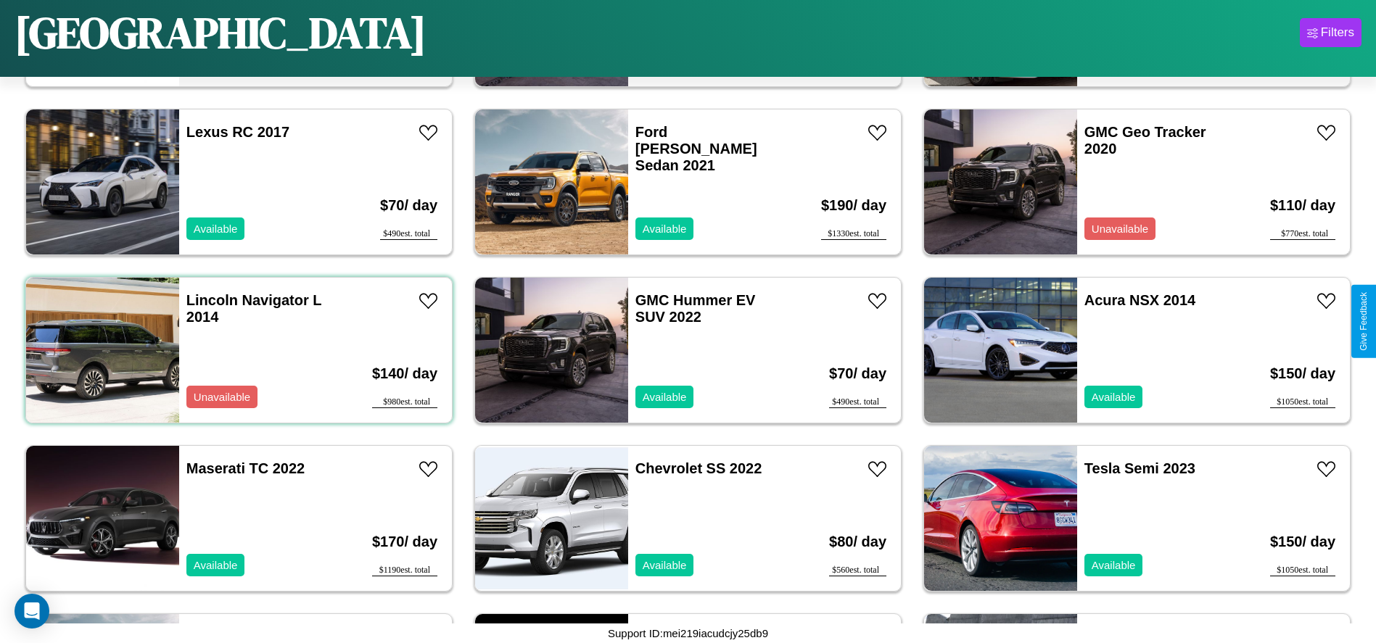
click at [237, 350] on div "Lincoln Navigator L 2014 Unavailable" at bounding box center [262, 350] width 167 height 145
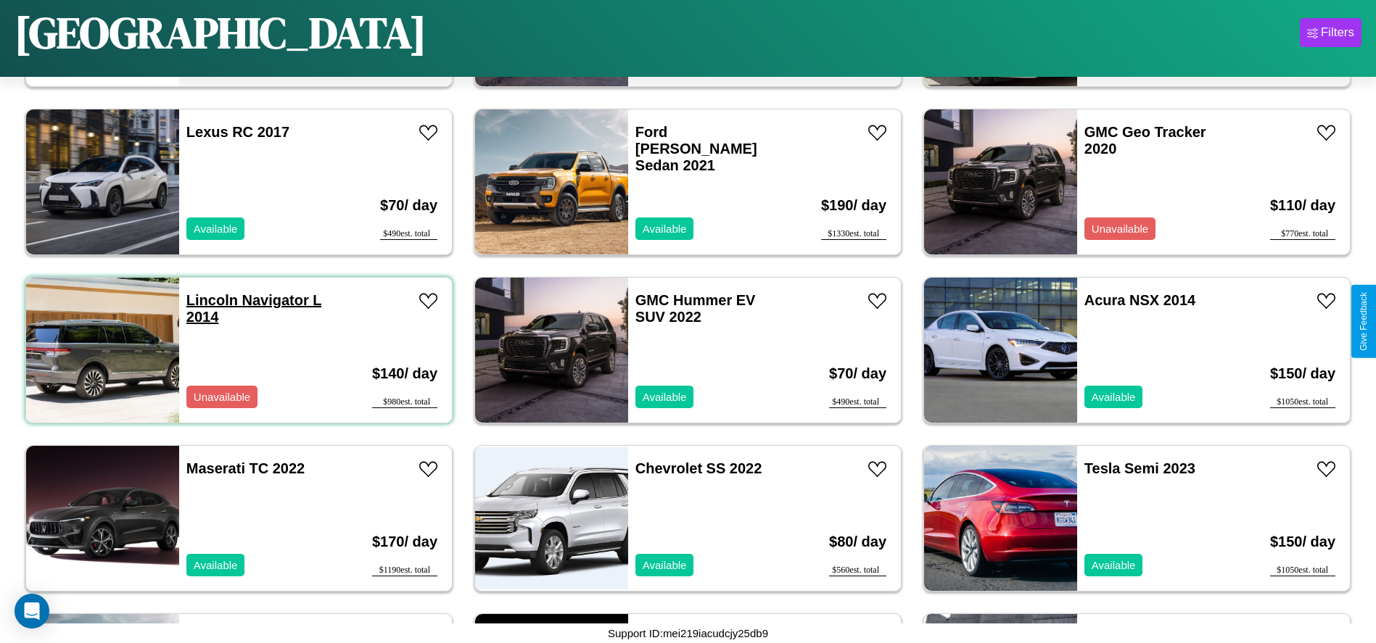
click at [210, 300] on link "Lincoln Navigator L 2014" at bounding box center [253, 308] width 135 height 33
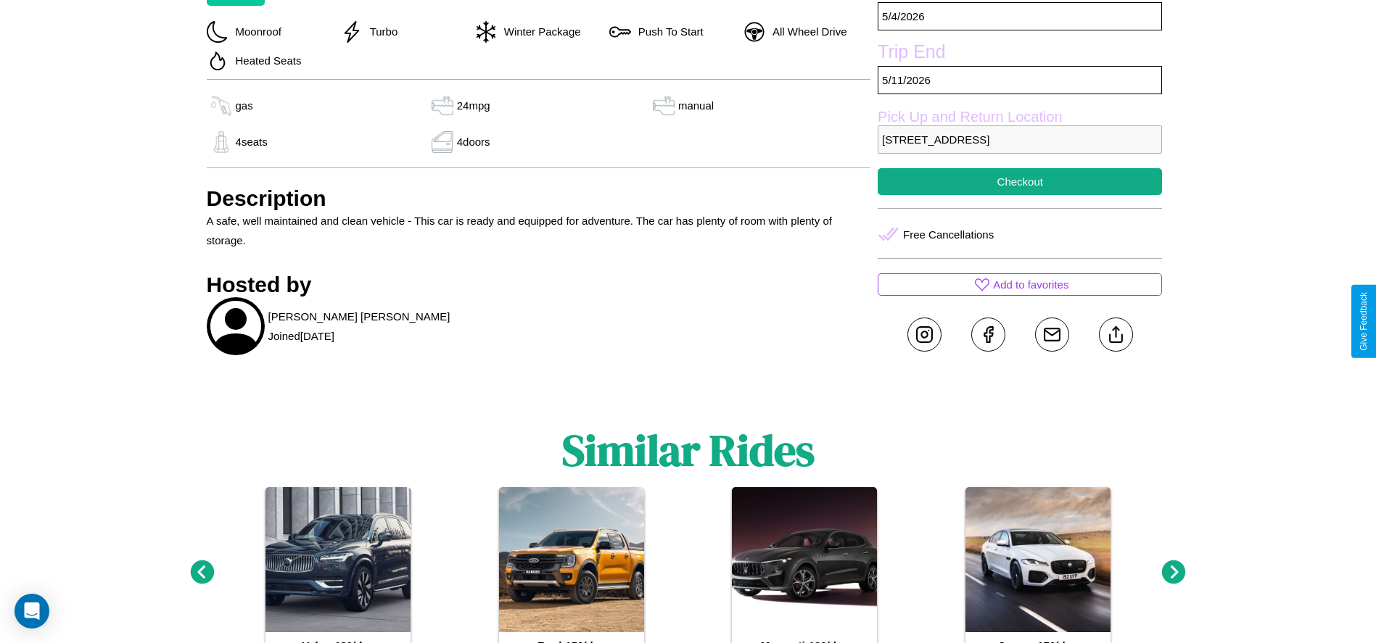
scroll to position [529, 0]
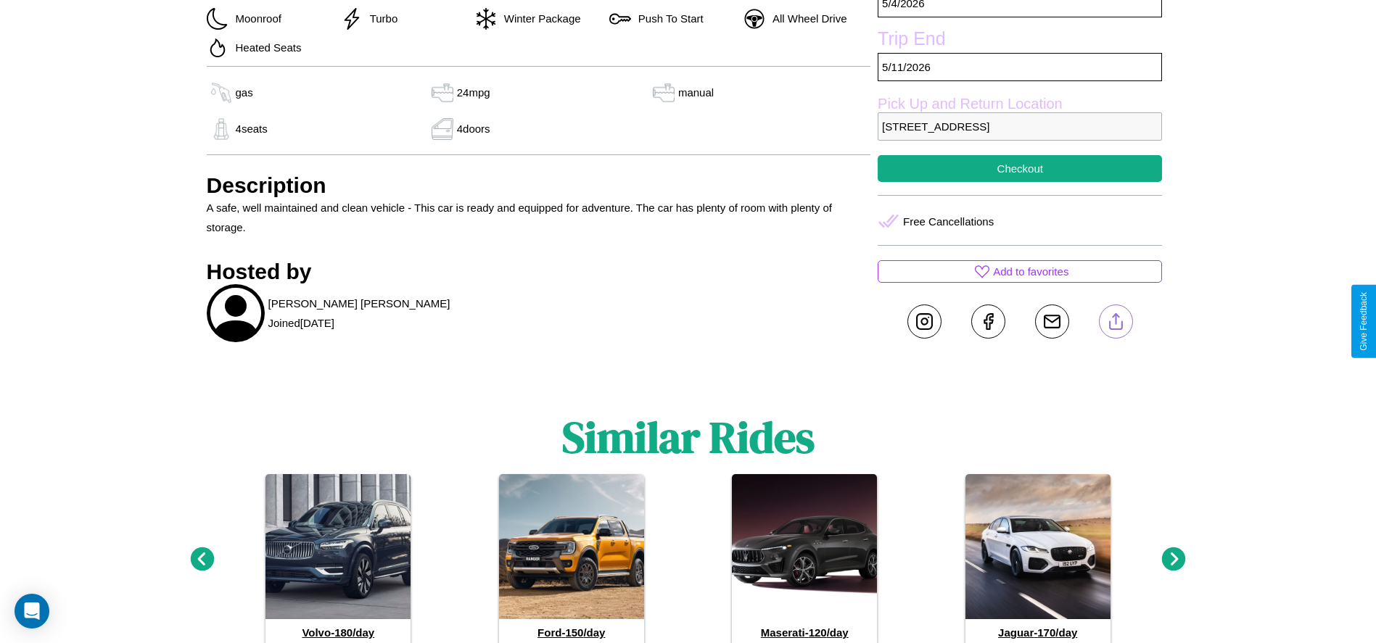
click at [1115, 321] on line at bounding box center [1115, 319] width 0 height 10
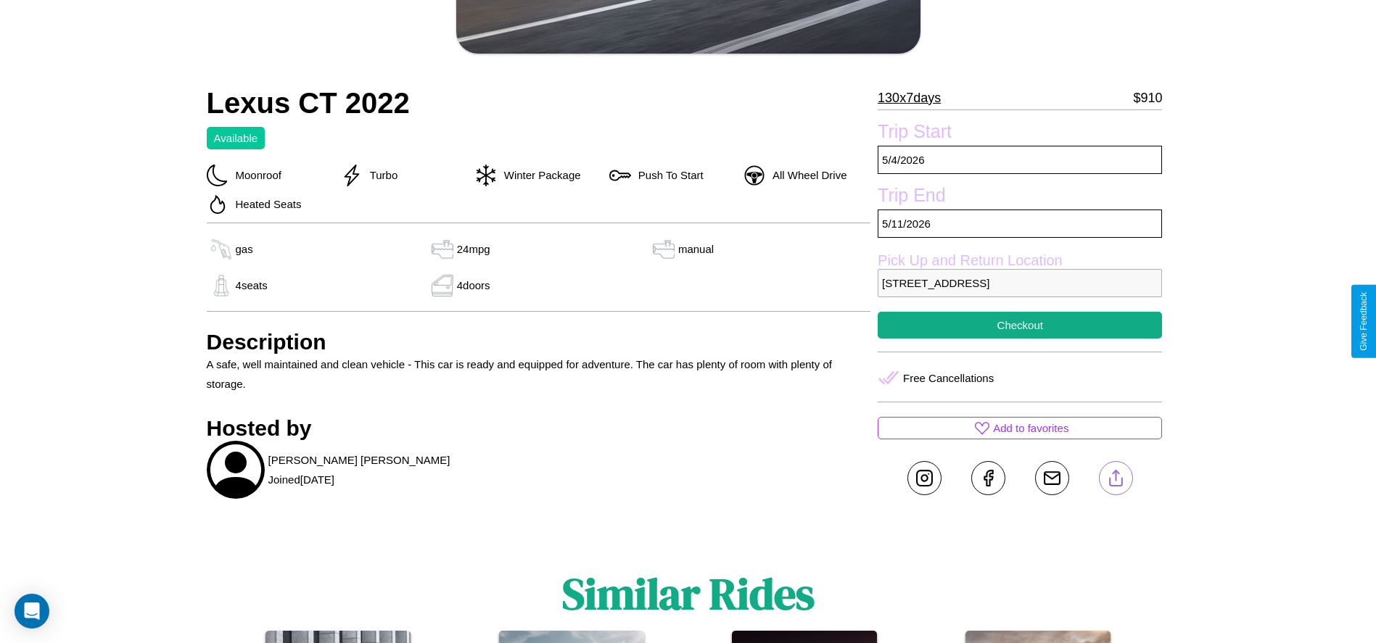
scroll to position [376, 0]
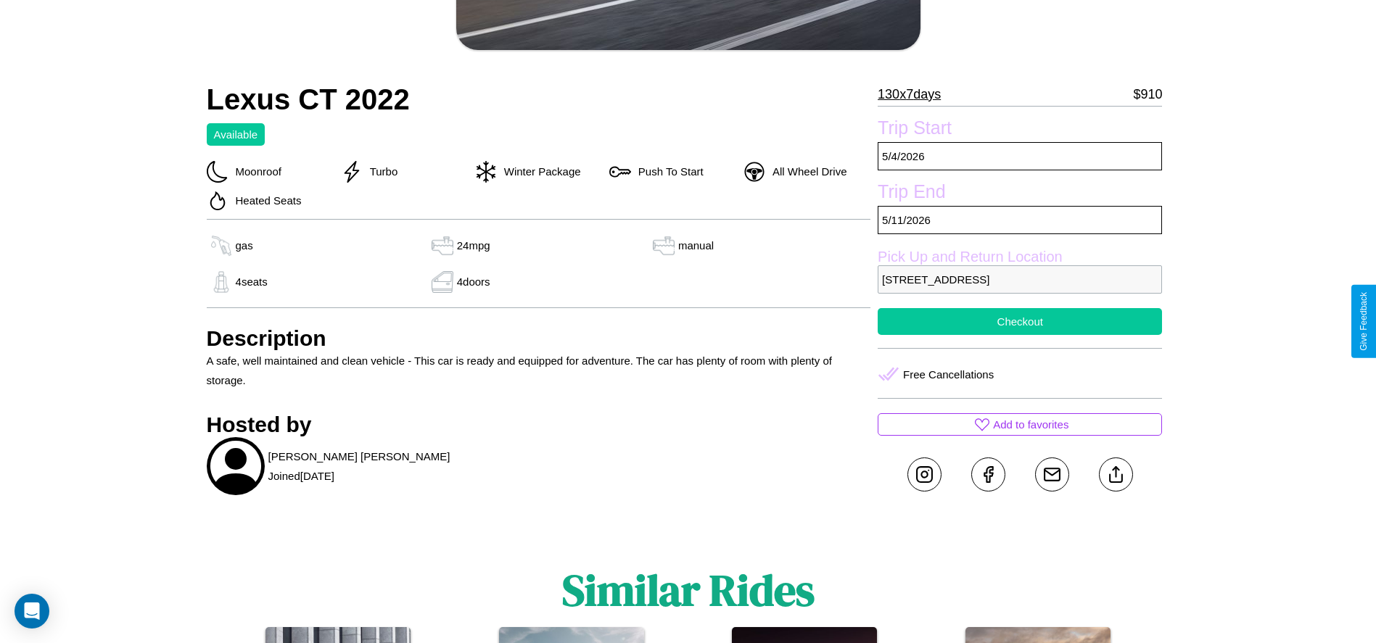
click at [1019, 321] on button "Checkout" at bounding box center [1019, 321] width 284 height 27
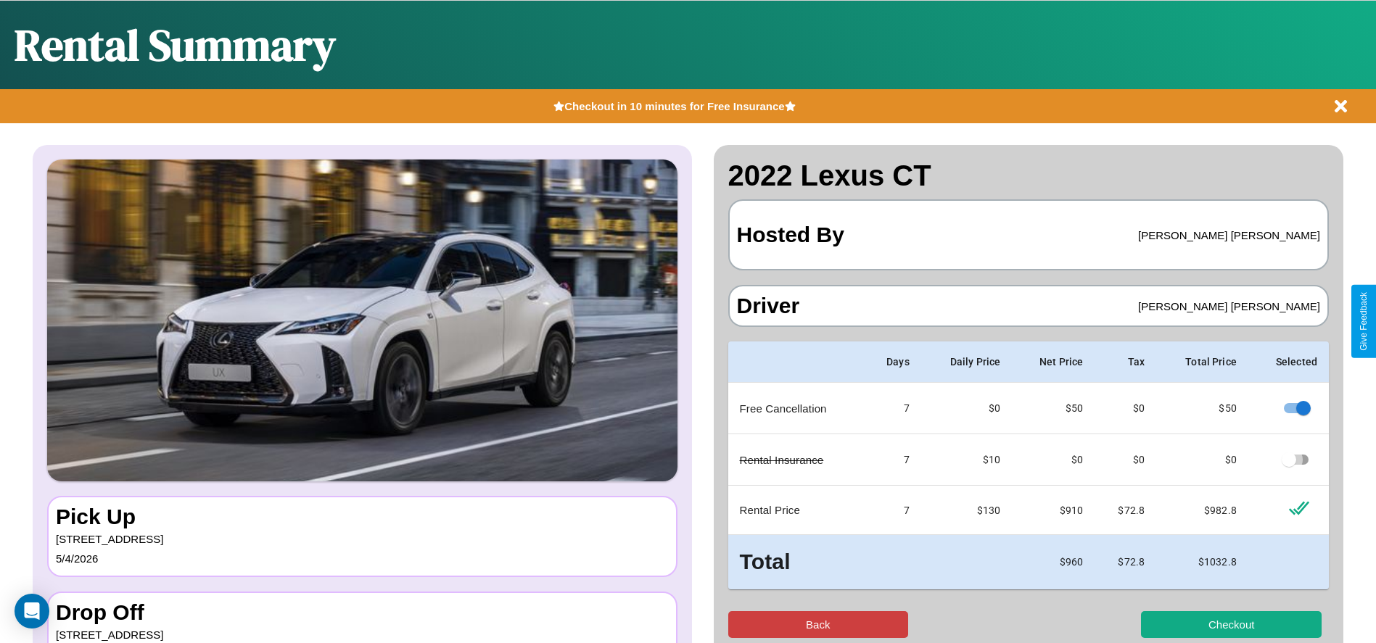
click at [817, 624] on button "Back" at bounding box center [818, 624] width 181 height 27
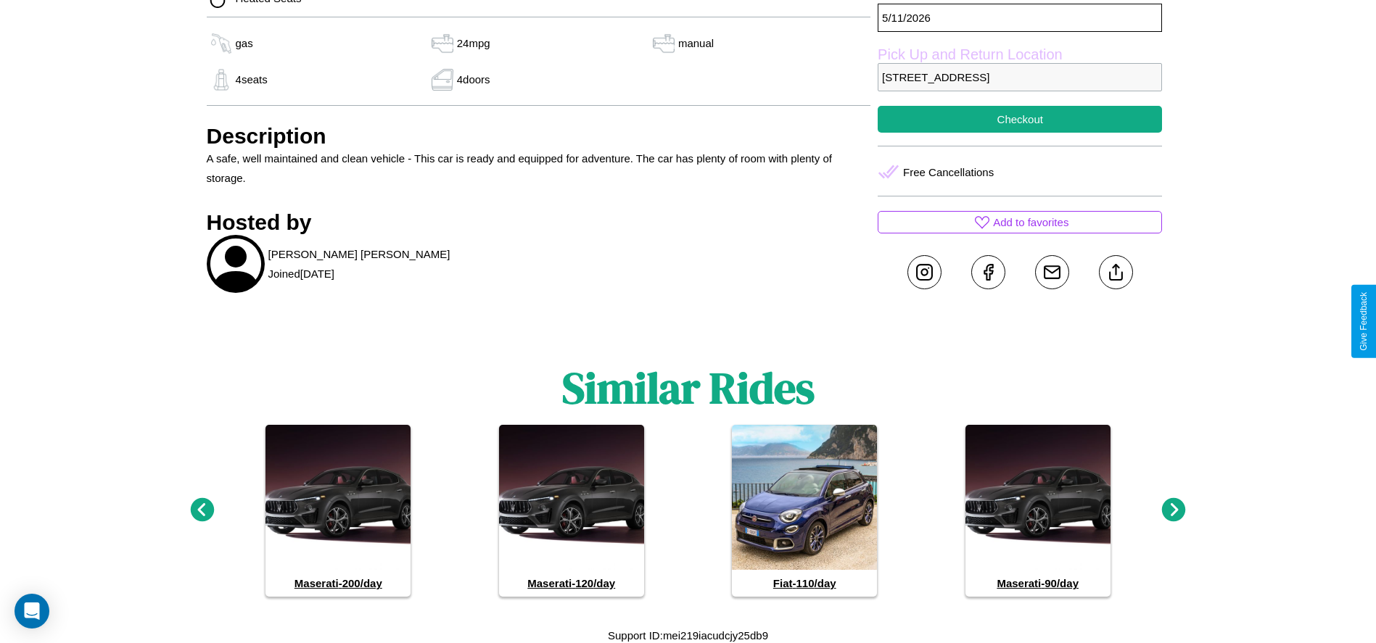
scroll to position [580, 0]
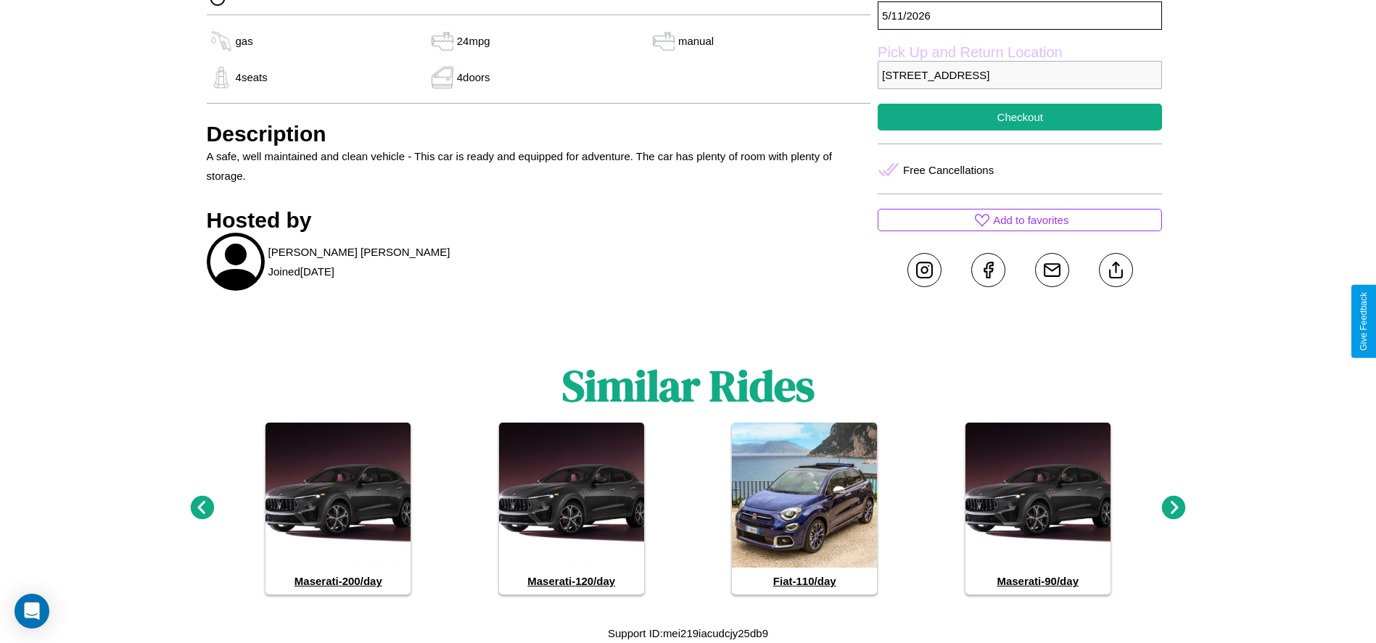
click at [202, 508] on icon at bounding box center [202, 508] width 24 height 24
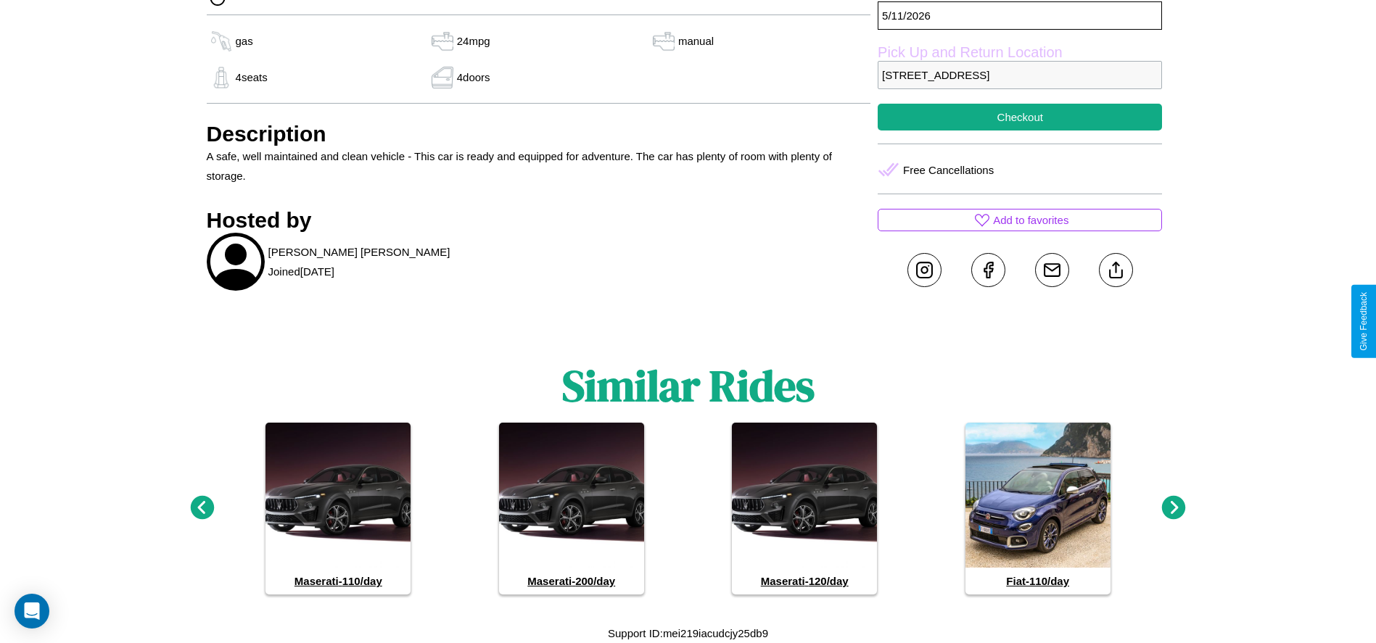
click at [1173, 508] on icon at bounding box center [1174, 508] width 24 height 24
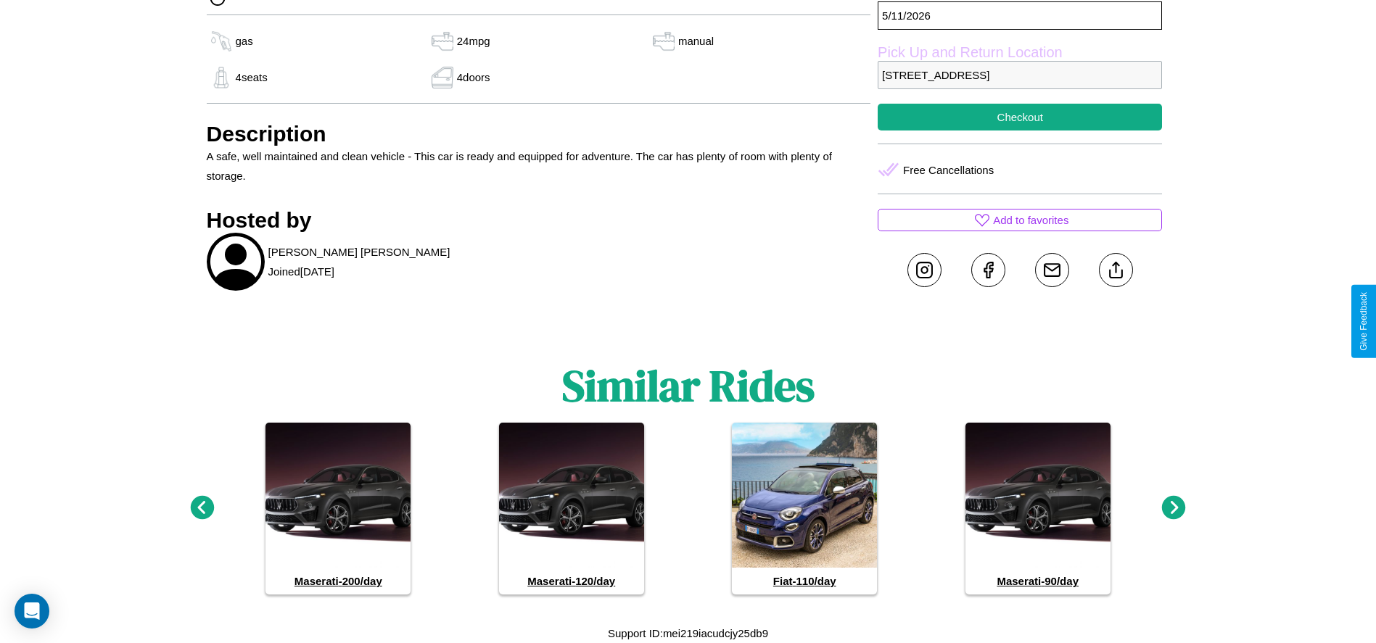
click at [1173, 508] on icon at bounding box center [1174, 508] width 24 height 24
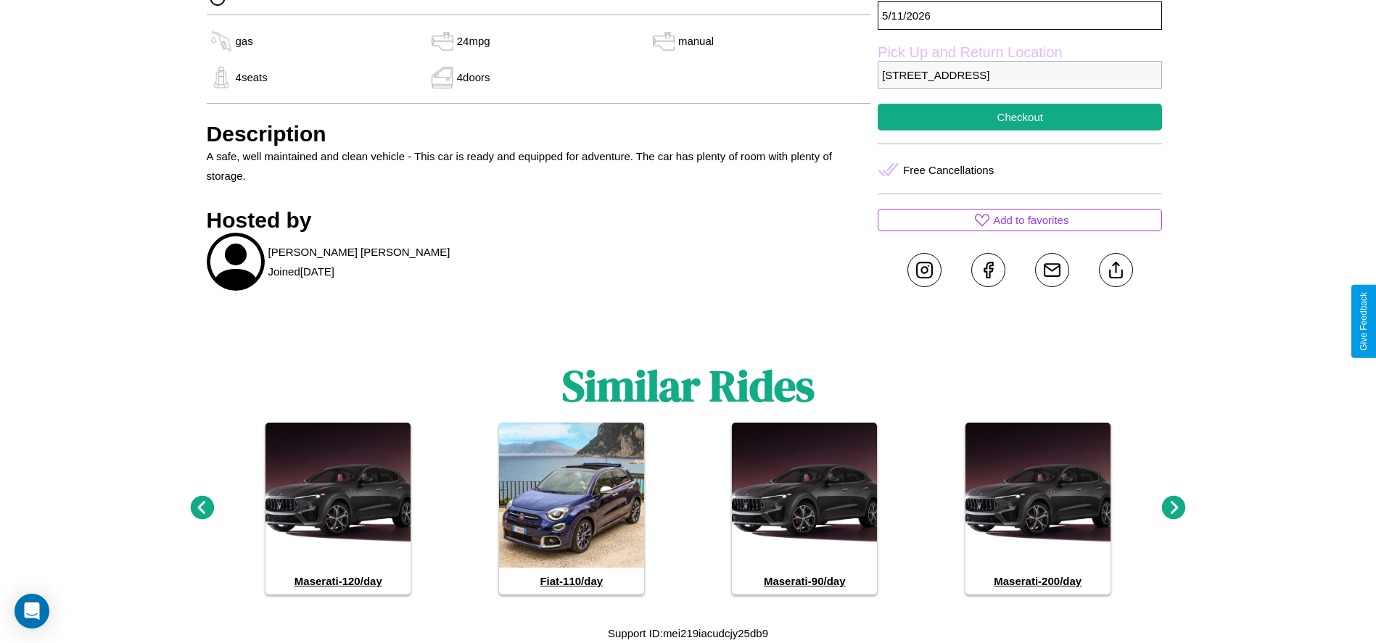
click at [1173, 508] on icon at bounding box center [1174, 508] width 24 height 24
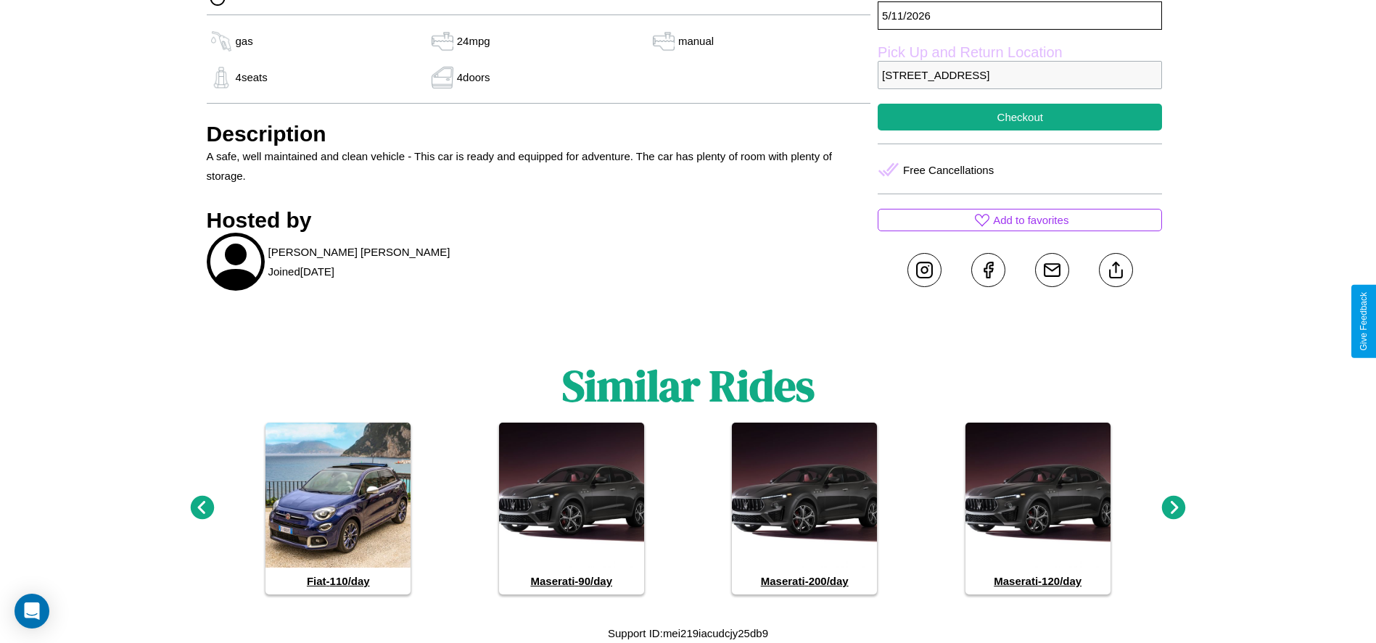
click at [1173, 508] on icon at bounding box center [1174, 508] width 24 height 24
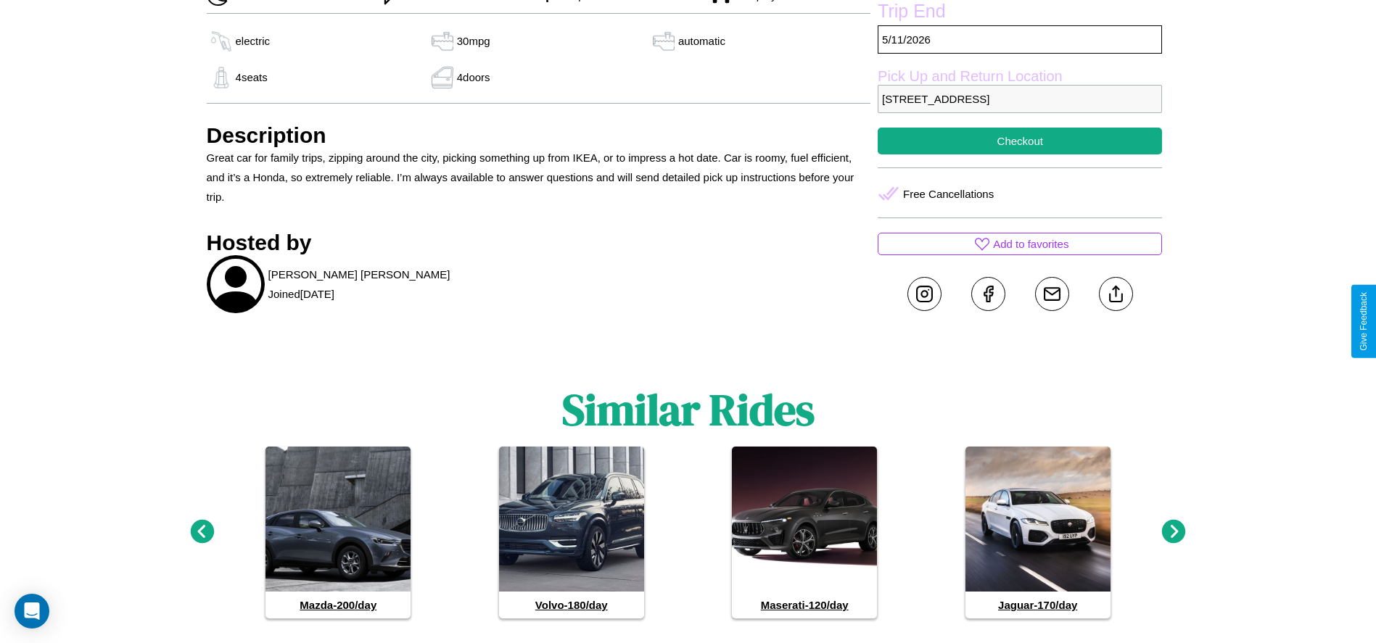
scroll to position [655, 0]
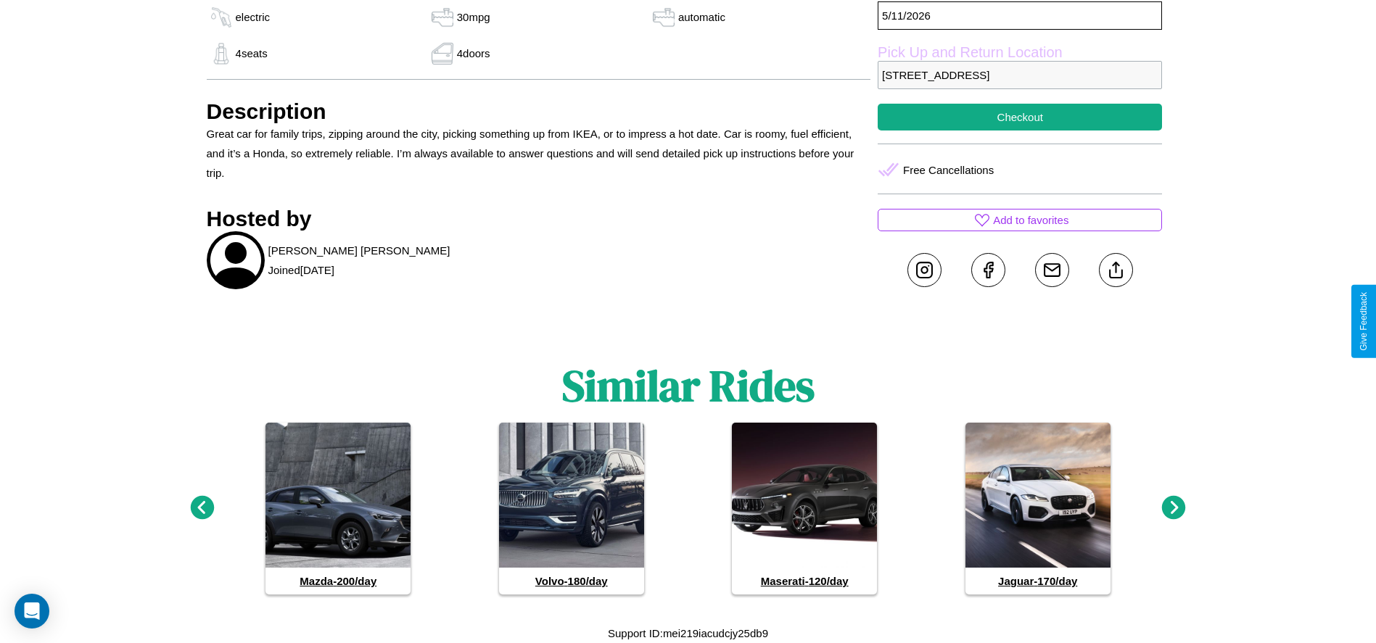
click at [1173, 508] on icon at bounding box center [1174, 508] width 24 height 24
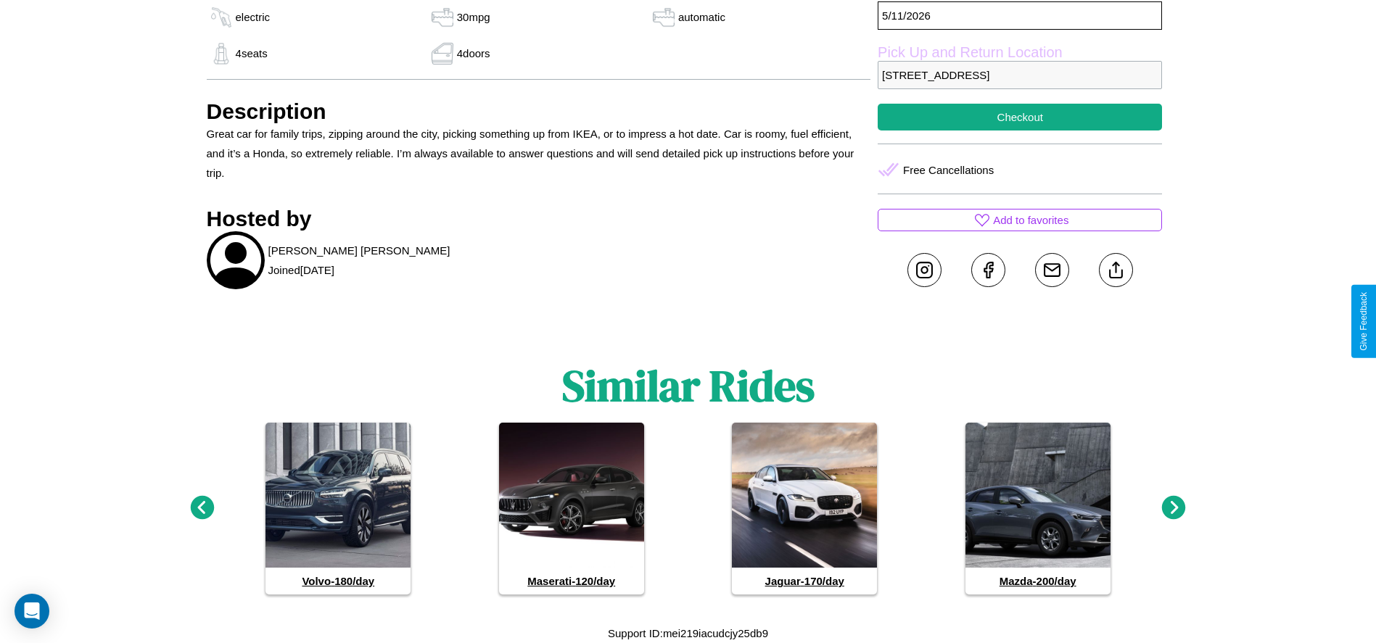
click at [1173, 508] on icon at bounding box center [1174, 508] width 24 height 24
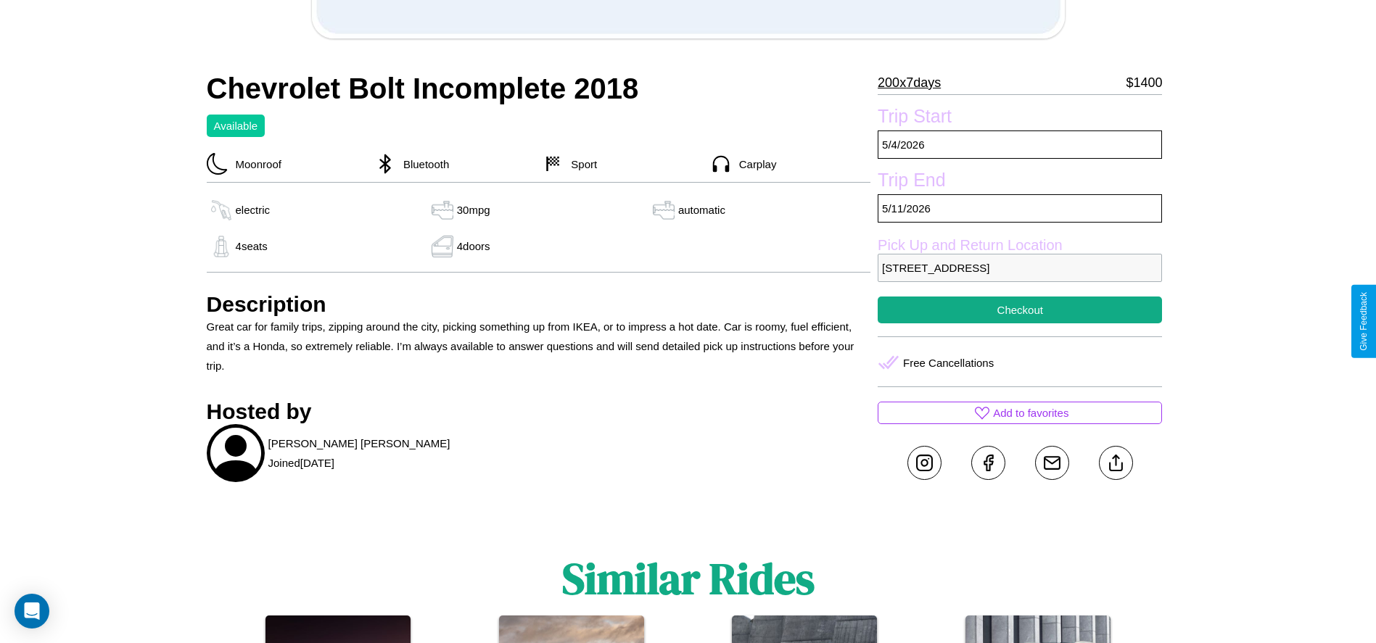
scroll to position [450, 0]
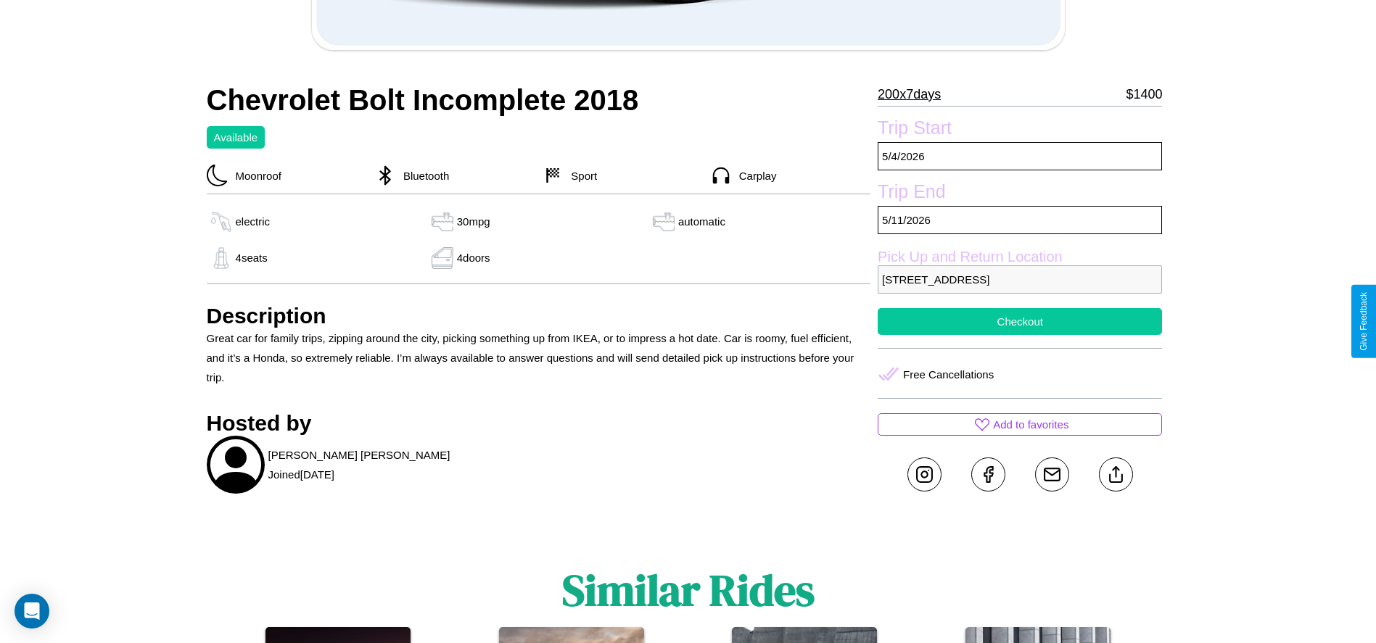
click at [1019, 321] on button "Checkout" at bounding box center [1019, 321] width 284 height 27
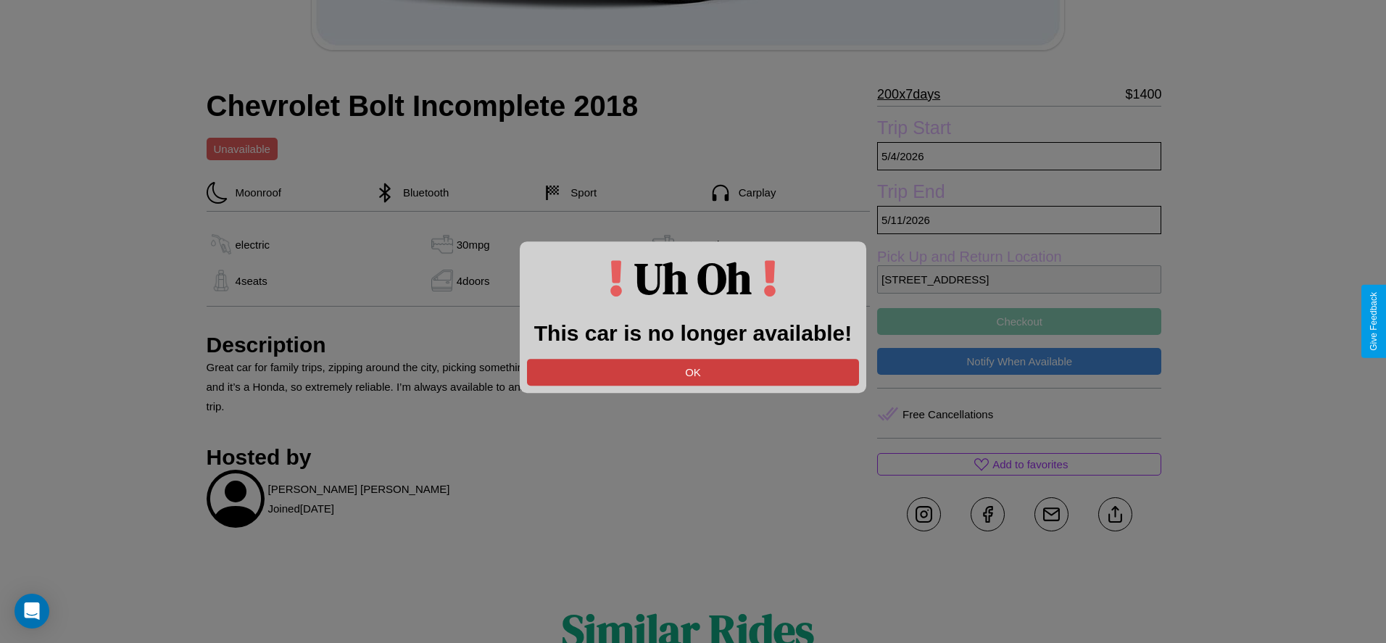
click at [693, 372] on button "OK" at bounding box center [693, 372] width 332 height 27
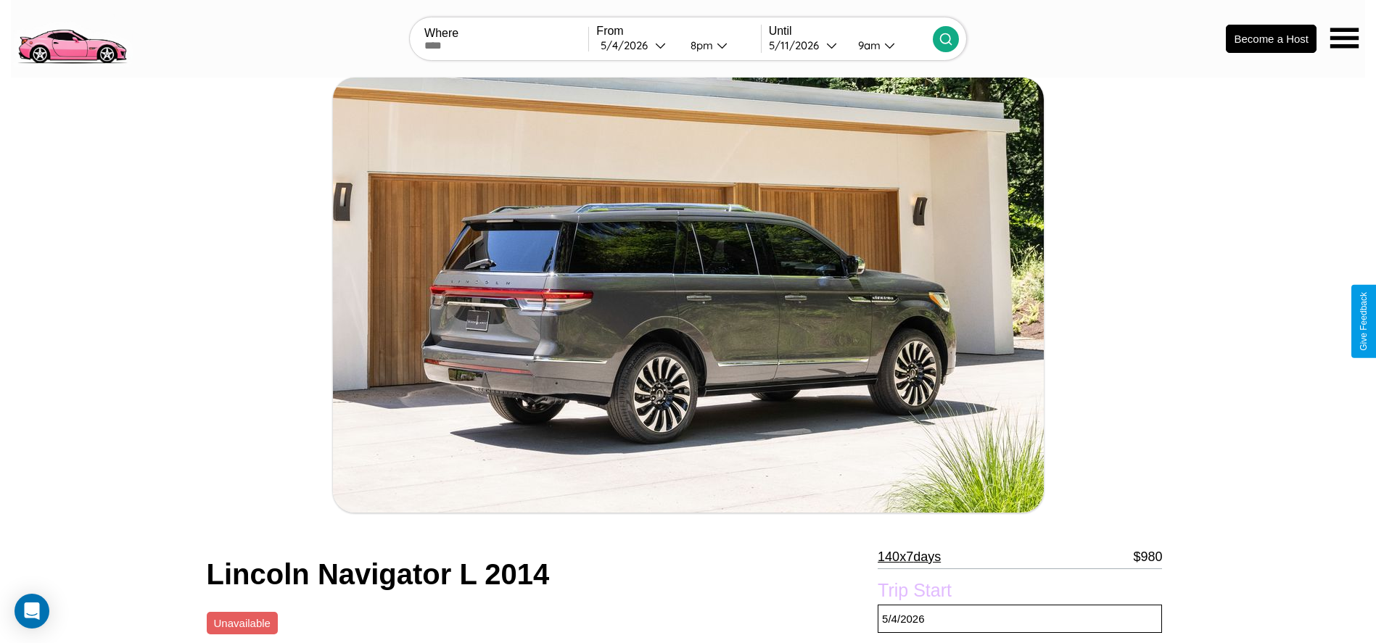
scroll to position [236, 0]
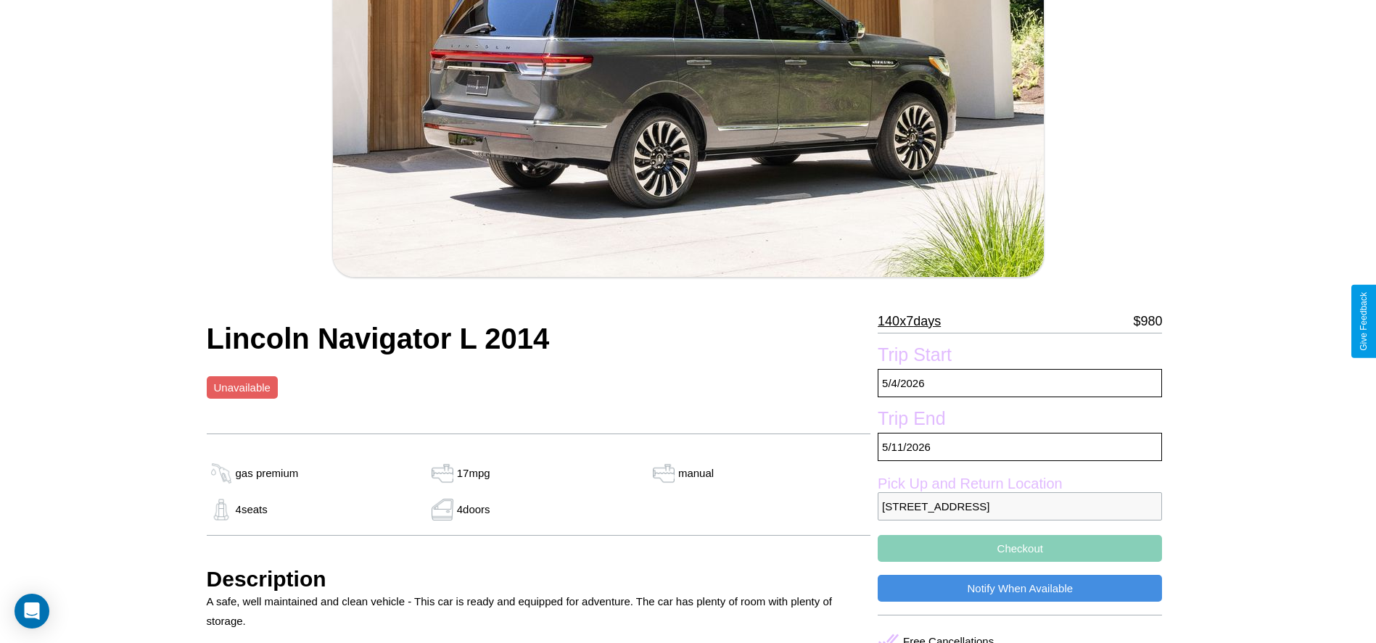
click at [914, 321] on p "140 x 7 days" at bounding box center [908, 321] width 63 height 23
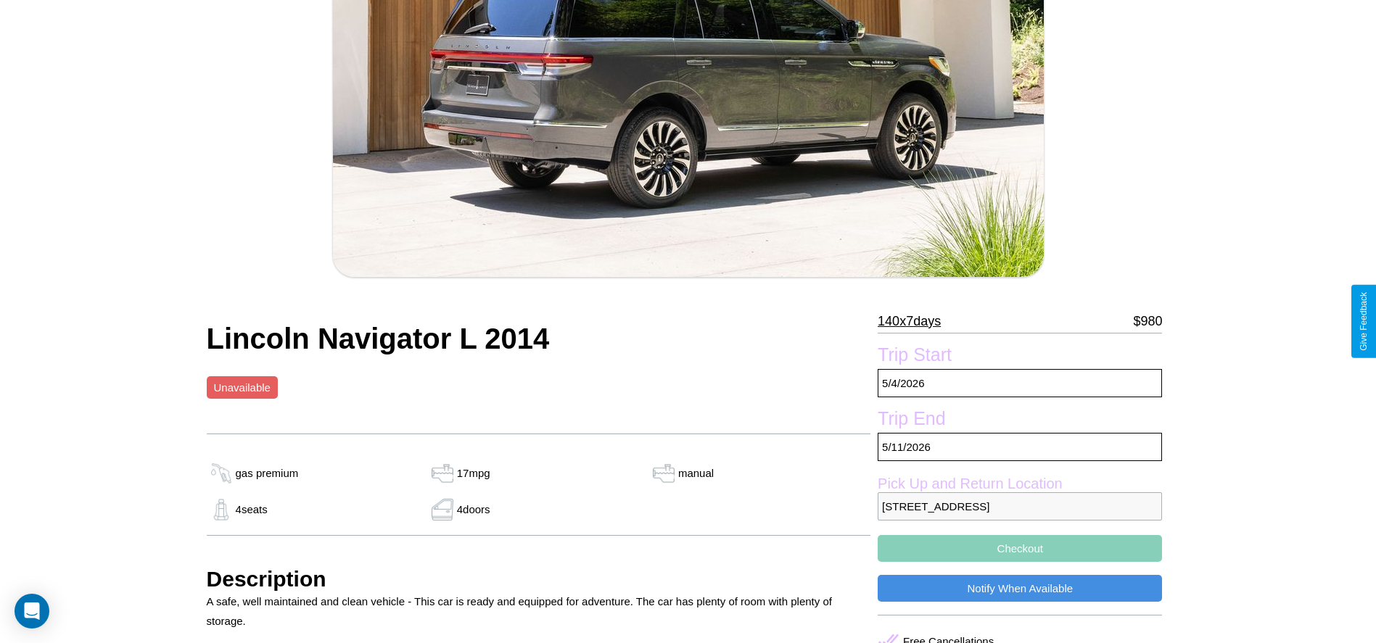
click at [914, 321] on p "140 x 7 days" at bounding box center [908, 321] width 63 height 23
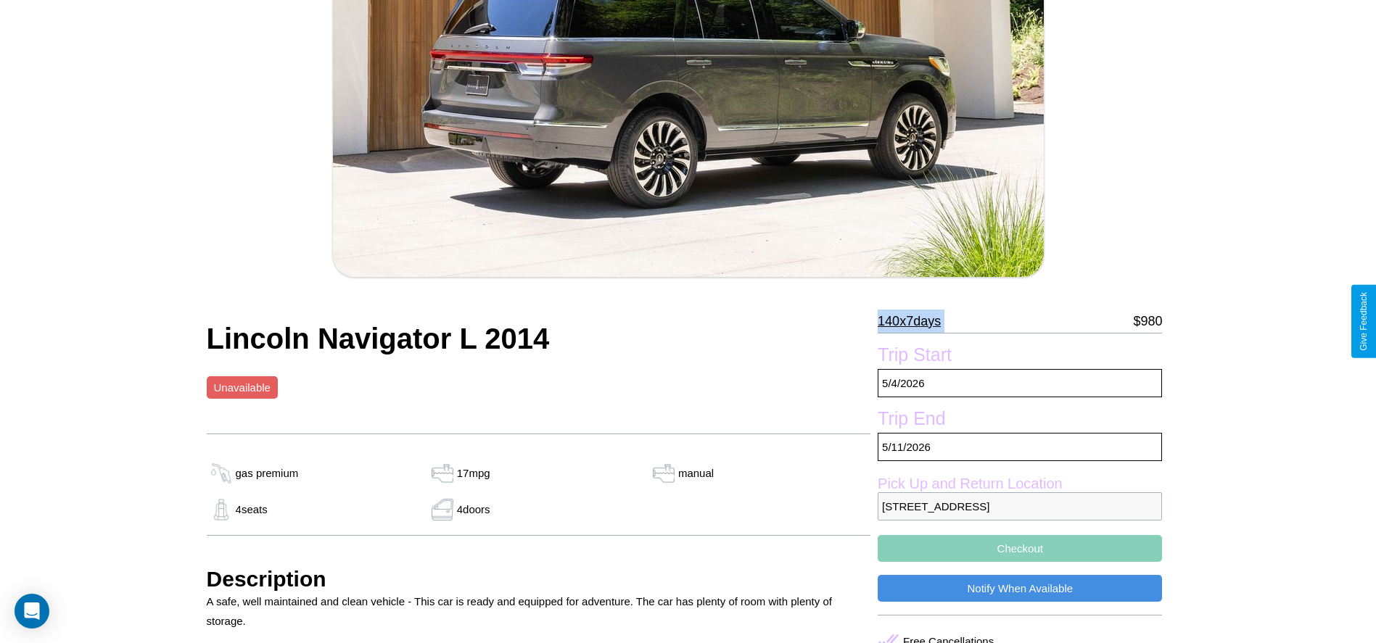
click at [914, 321] on p "140 x 7 days" at bounding box center [908, 321] width 63 height 23
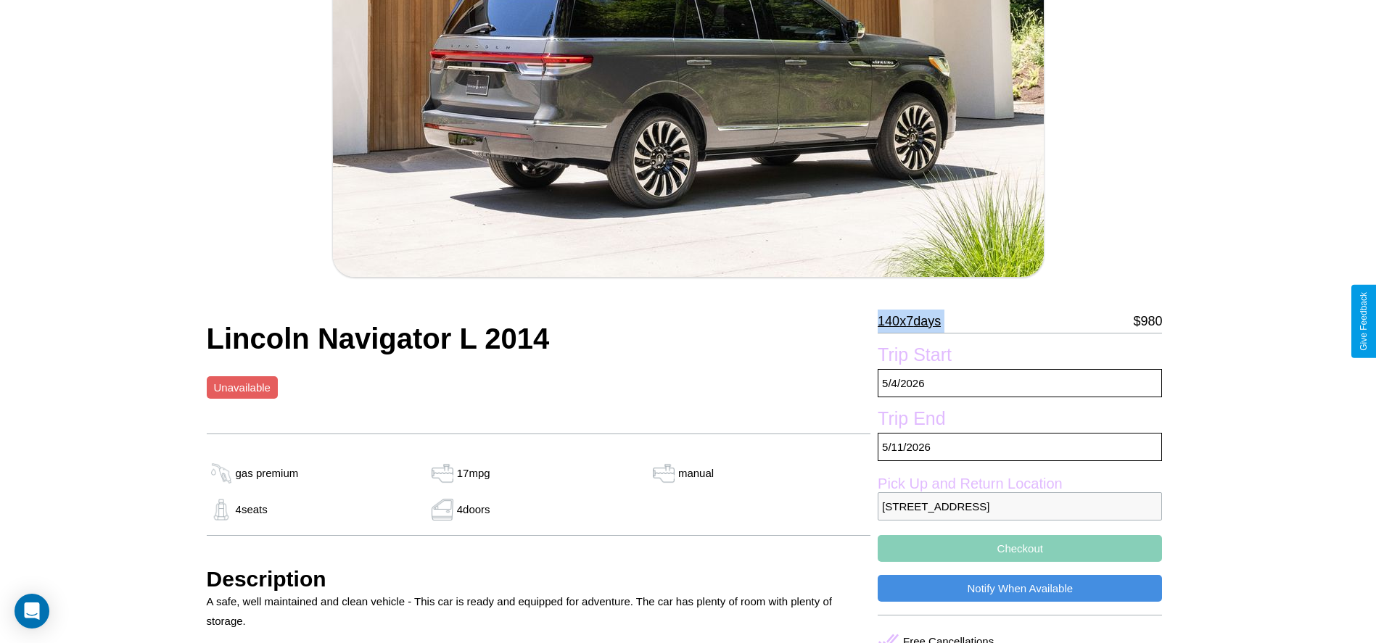
click at [914, 321] on p "140 x 7 days" at bounding box center [908, 321] width 63 height 23
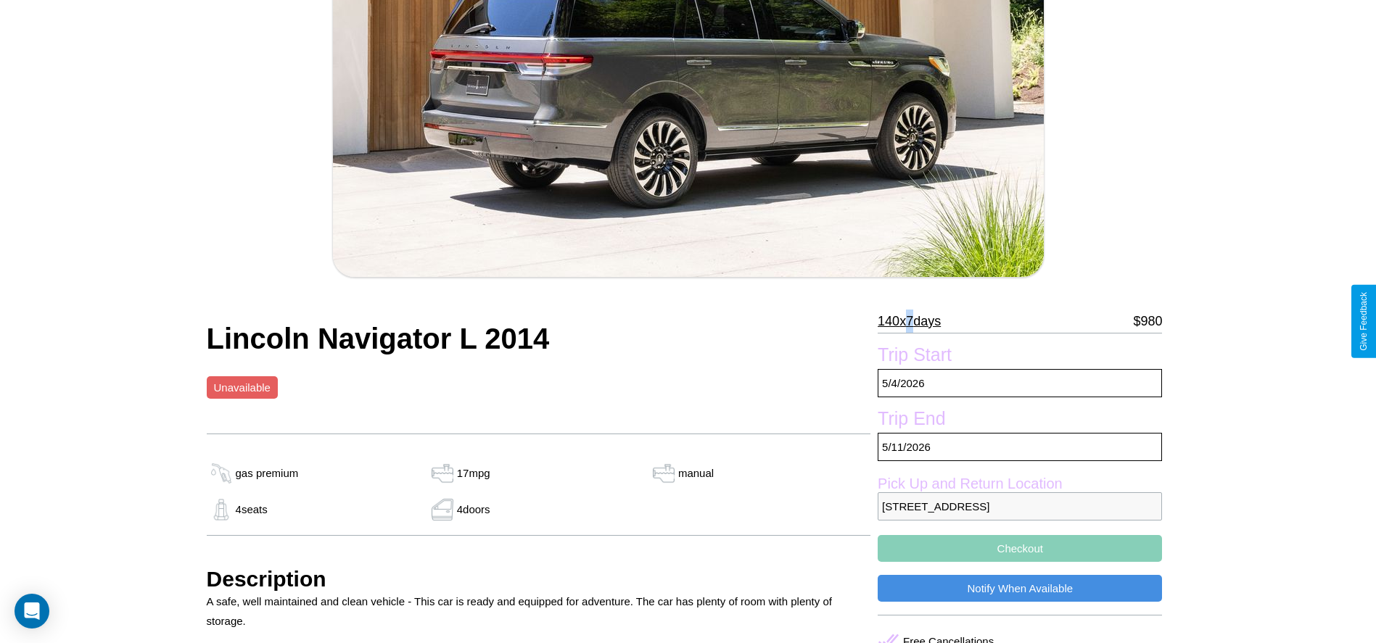
click at [914, 321] on p "140 x 7 days" at bounding box center [908, 321] width 63 height 23
